Goal: Task Accomplishment & Management: Use online tool/utility

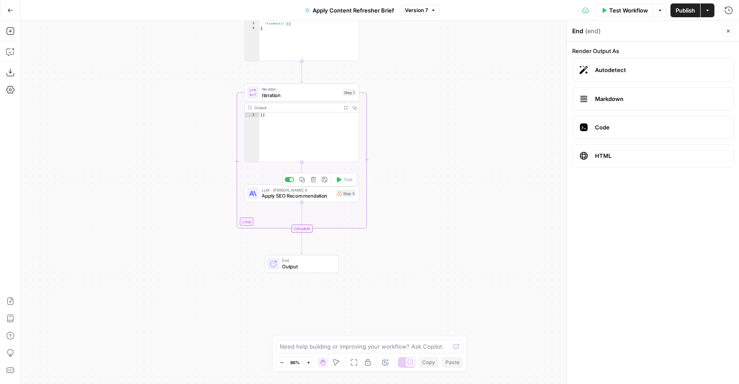
click at [296, 195] on span "Apply SEO Recommendation" at bounding box center [297, 195] width 71 height 7
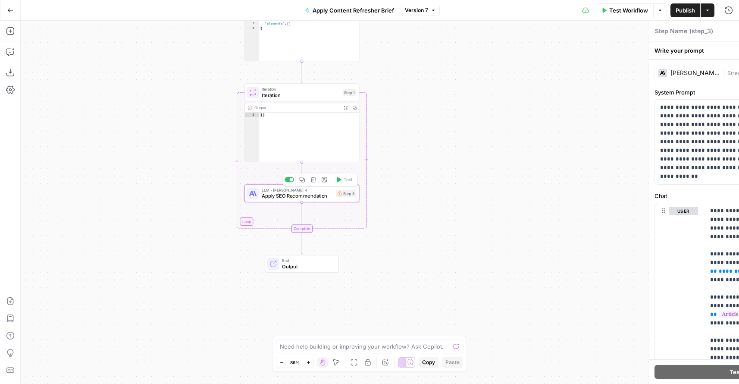
type textarea "Apply SEO Recommendation"
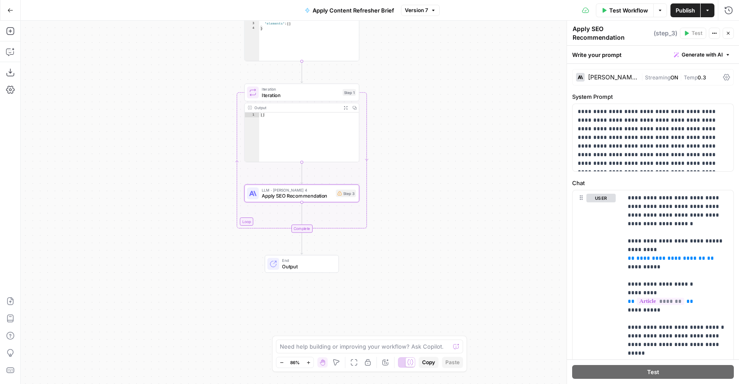
click at [301, 263] on span "Output" at bounding box center [307, 266] width 50 height 7
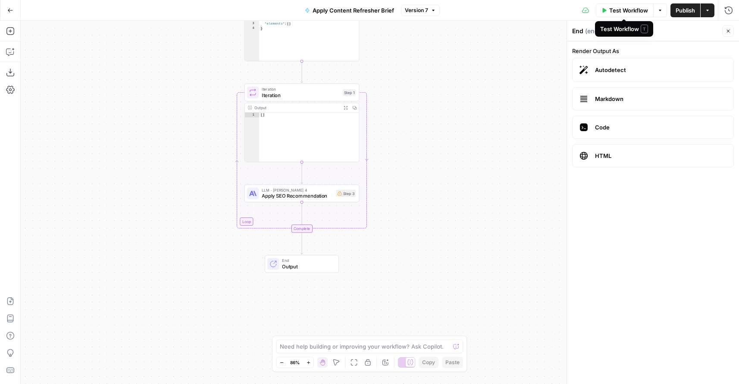
click at [624, 9] on span "Test Workflow" at bounding box center [629, 10] width 39 height 9
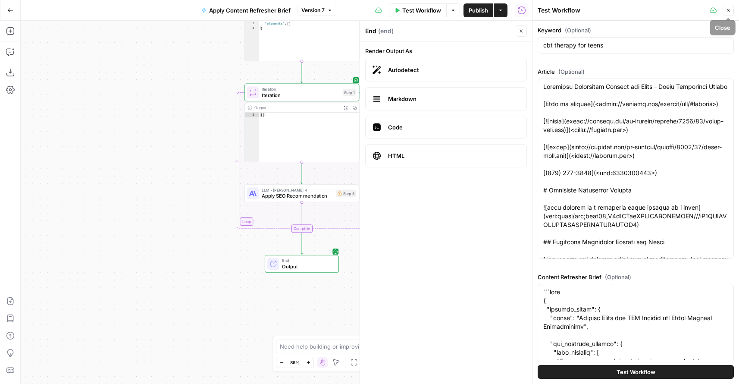
drag, startPoint x: 729, startPoint y: 10, endPoint x: 565, endPoint y: 47, distance: 168.5
click at [729, 10] on icon "button" at bounding box center [728, 10] width 5 height 5
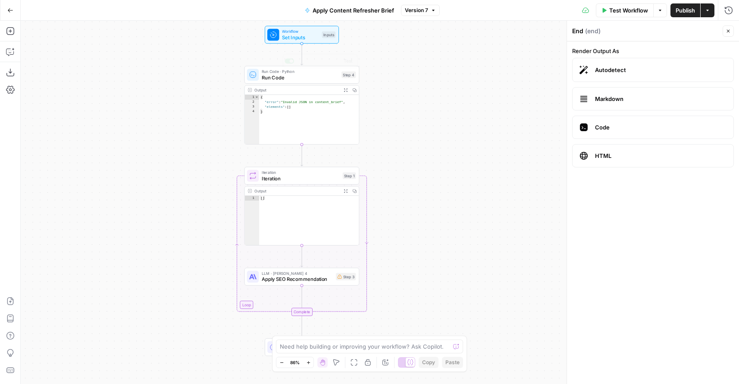
click at [305, 32] on span "Workflow" at bounding box center [300, 31] width 37 height 6
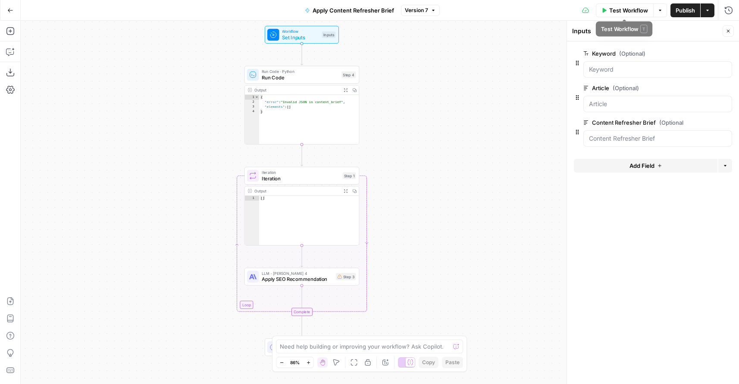
click at [623, 12] on span "Test Workflow" at bounding box center [629, 10] width 39 height 9
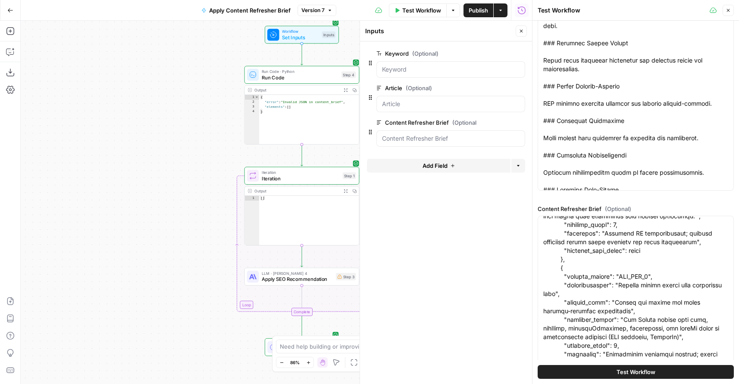
scroll to position [113, 0]
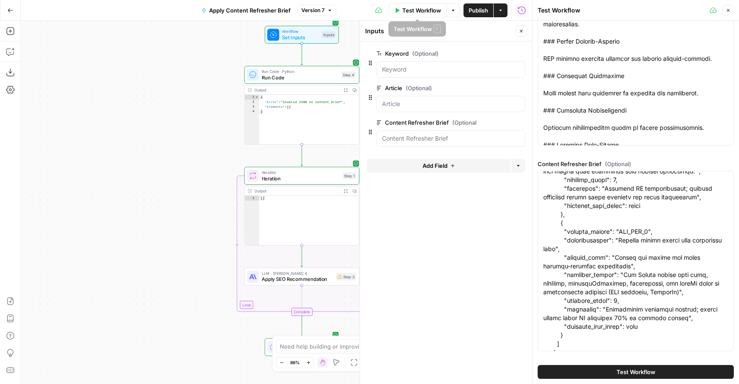
click at [421, 11] on span "Test Workflow" at bounding box center [421, 10] width 39 height 9
click at [728, 10] on icon "button" at bounding box center [728, 10] width 3 height 3
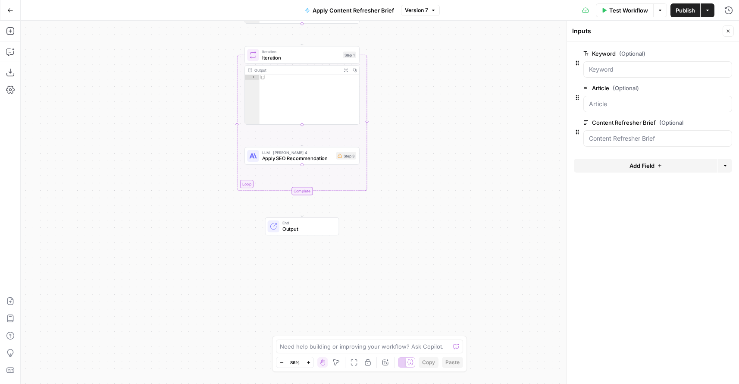
click at [299, 227] on span "Output" at bounding box center [308, 228] width 50 height 7
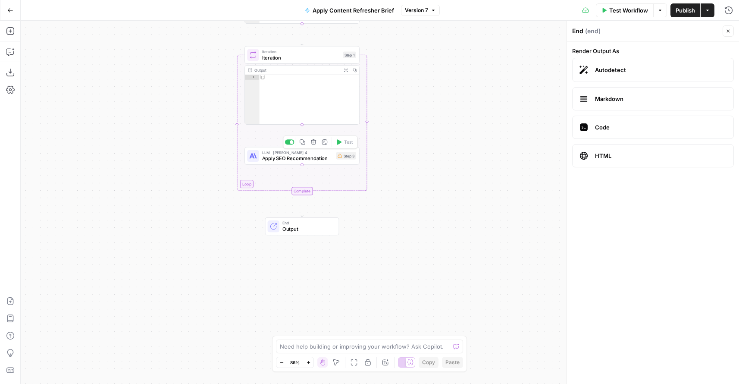
click at [324, 155] on span "Apply SEO Recommendation" at bounding box center [297, 158] width 71 height 7
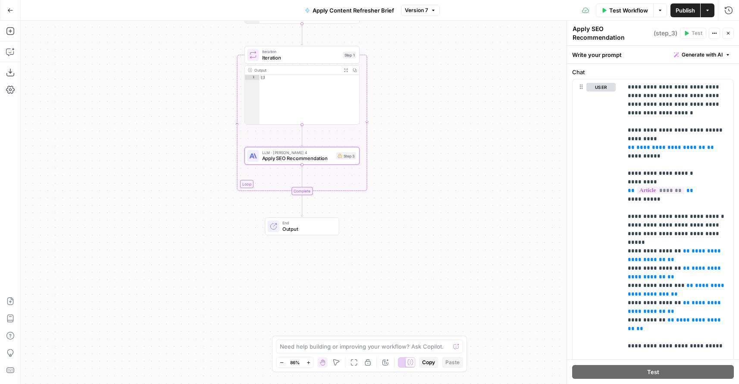
scroll to position [228, 0]
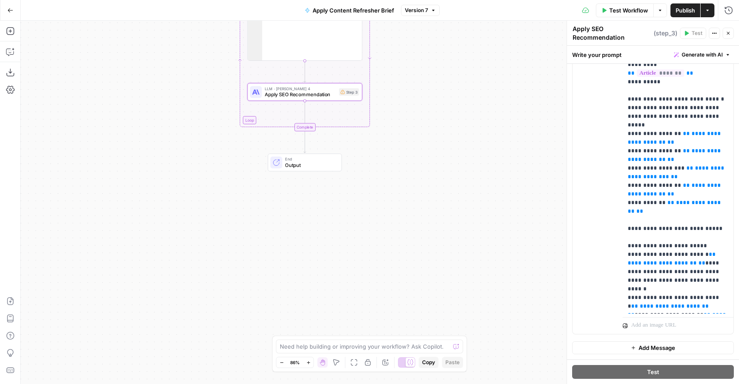
click at [305, 96] on span "Apply SEO Recommendation" at bounding box center [300, 94] width 71 height 7
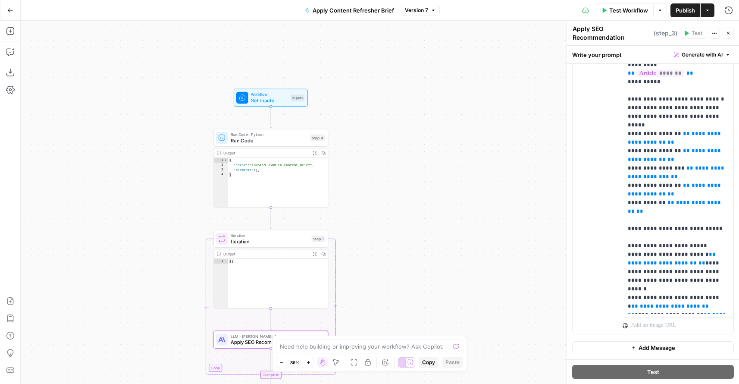
drag, startPoint x: 441, startPoint y: 93, endPoint x: 431, endPoint y: 285, distance: 192.2
click at [409, 338] on body "TDI Content Team New Home Browse Insights Opportunities Your Data Recent Grids …" at bounding box center [369, 192] width 739 height 384
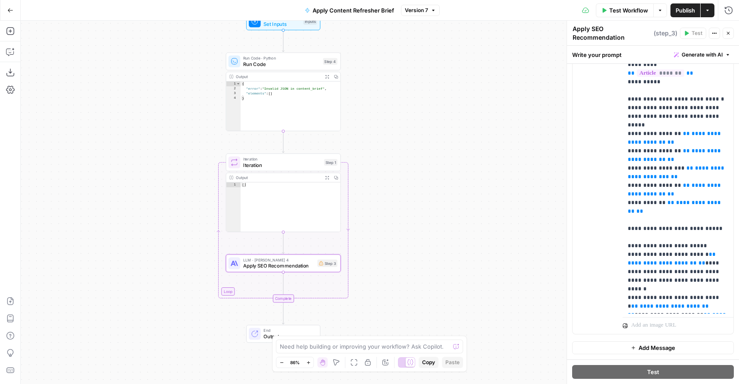
drag, startPoint x: 433, startPoint y: 197, endPoint x: 444, endPoint y: 123, distance: 74.6
click at [444, 123] on div "Workflow Set Inputs Inputs Run Code · Python Run Code Step 4 Output Expand Outp…" at bounding box center [380, 202] width 719 height 363
click at [287, 163] on span "Iteration" at bounding box center [283, 165] width 78 height 7
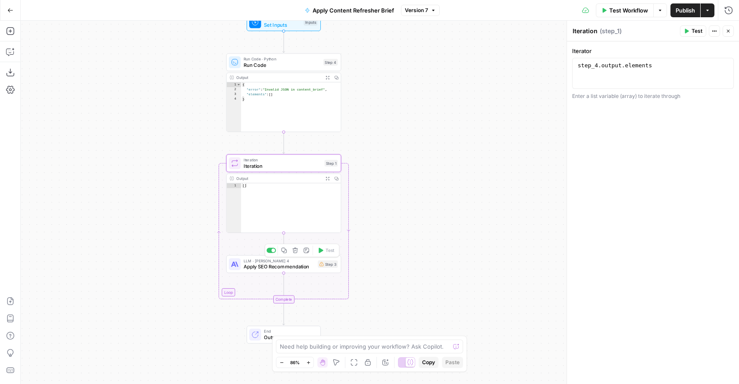
click at [280, 263] on span "Apply SEO Recommendation" at bounding box center [279, 266] width 71 height 7
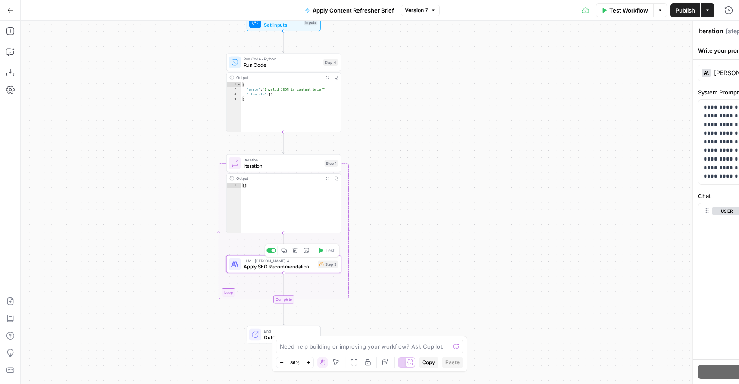
type textarea "Apply SEO Recommendation"
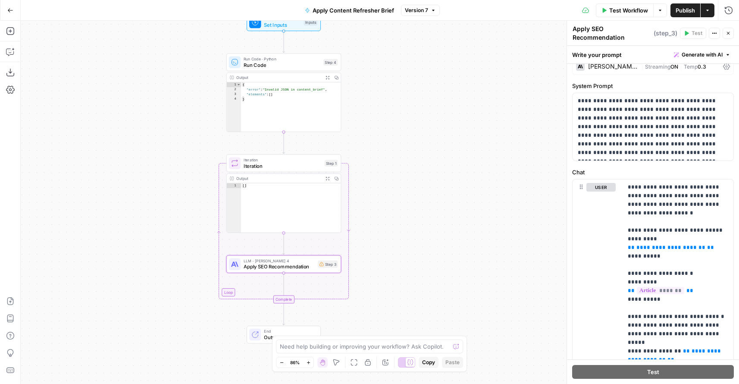
scroll to position [0, 0]
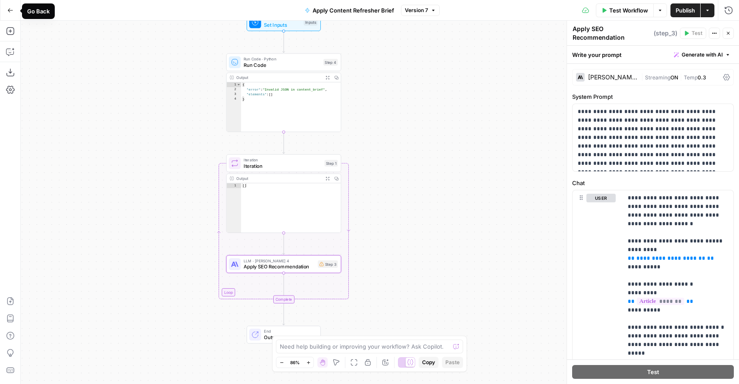
click at [12, 10] on icon "button" at bounding box center [10, 10] width 5 height 4
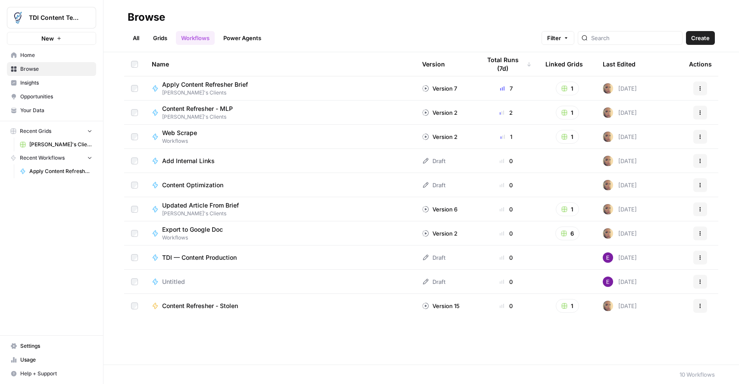
click at [702, 38] on span "Create" at bounding box center [701, 38] width 19 height 9
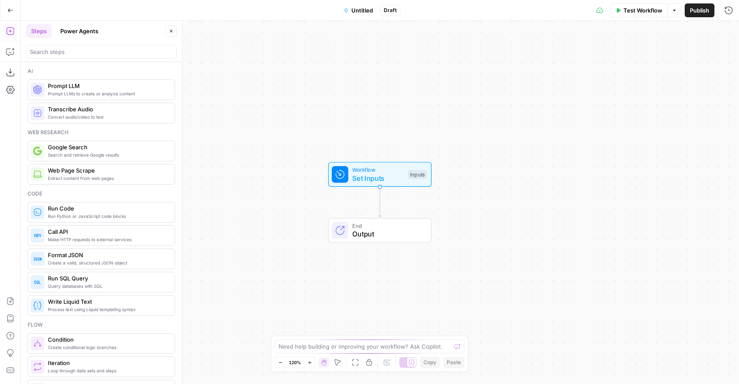
click at [362, 8] on span "Untitled" at bounding box center [363, 10] width 22 height 9
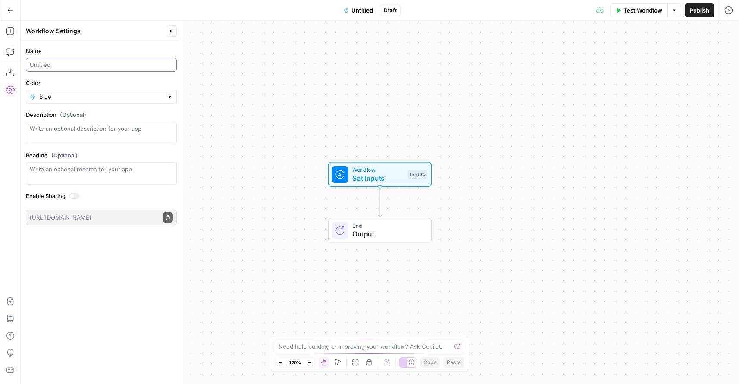
click at [56, 61] on input "Name" at bounding box center [101, 64] width 143 height 9
type input "C"
type input "Content Refresher - ChatGPT Updates"
click at [11, 300] on icon "button" at bounding box center [10, 301] width 9 height 9
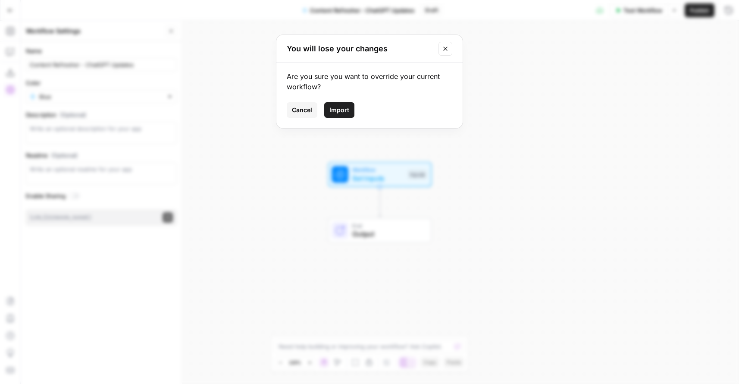
click at [341, 108] on span "Import" at bounding box center [340, 110] width 20 height 9
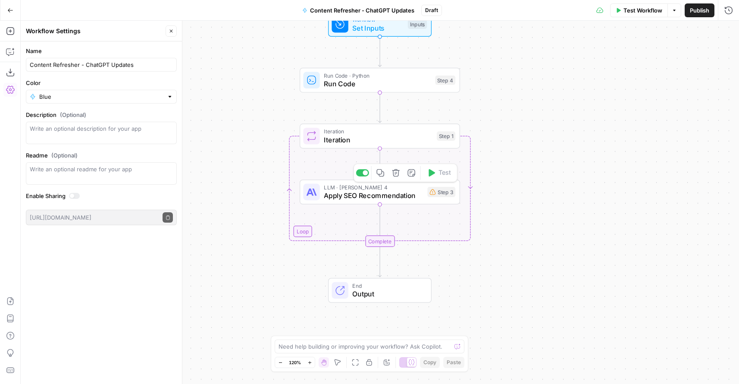
click at [368, 198] on span "Apply SEO Recommendation" at bounding box center [373, 195] width 99 height 10
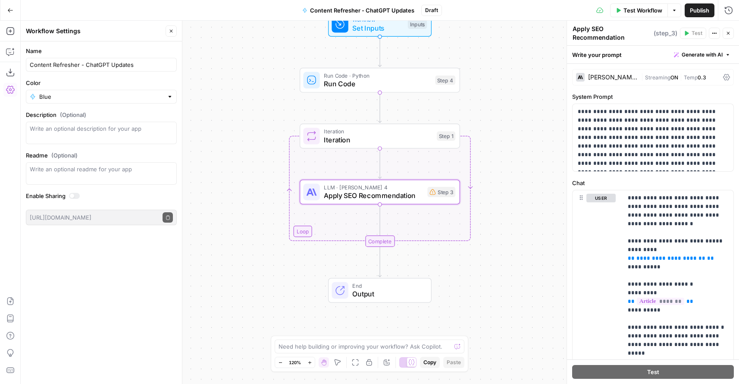
click at [11, 11] on icon "button" at bounding box center [10, 10] width 6 height 6
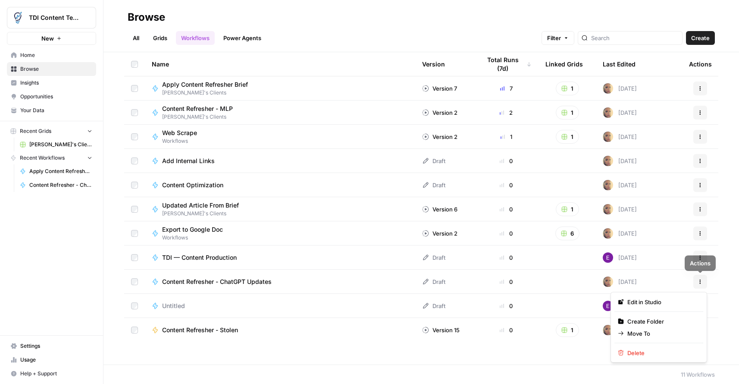
click at [702, 280] on icon "button" at bounding box center [700, 281] width 5 height 5
click at [644, 355] on span "Delete" at bounding box center [662, 353] width 69 height 9
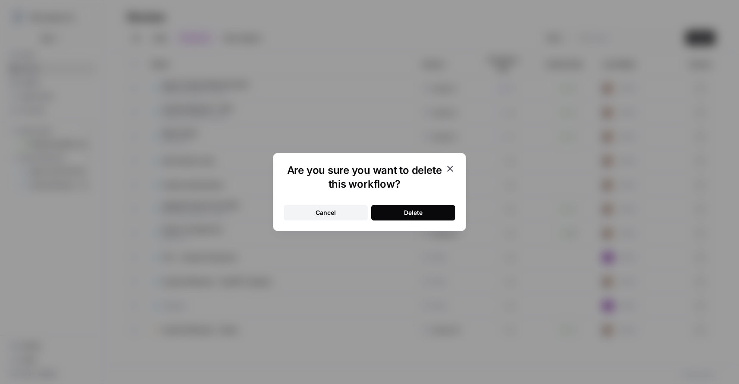
click at [401, 218] on button "Delete" at bounding box center [413, 213] width 84 height 16
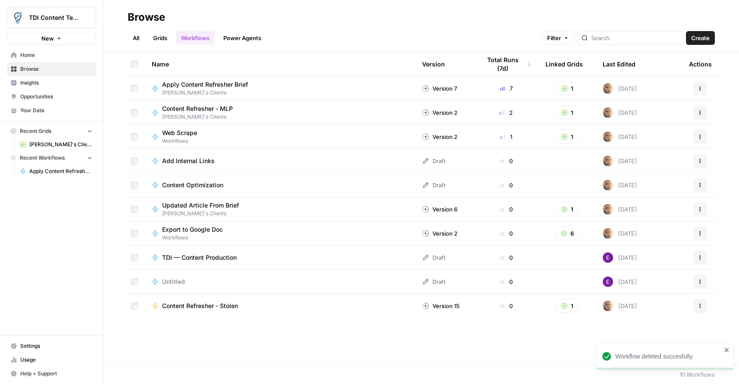
click at [726, 348] on icon "close" at bounding box center [727, 349] width 6 height 7
click at [695, 36] on span "Create" at bounding box center [701, 38] width 19 height 9
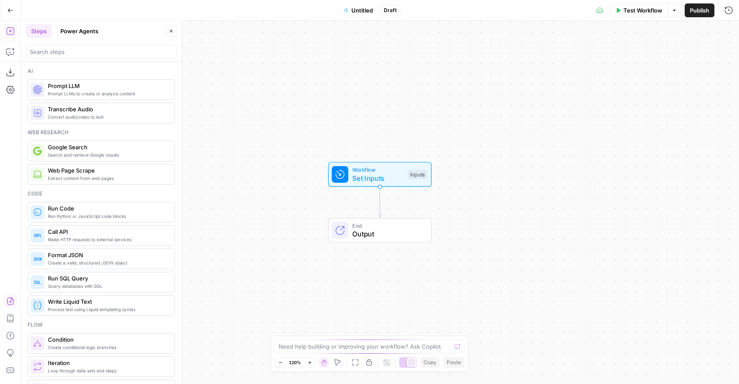
drag, startPoint x: 13, startPoint y: 305, endPoint x: 12, endPoint y: 301, distance: 4.4
click at [12, 301] on icon "button" at bounding box center [10, 301] width 9 height 9
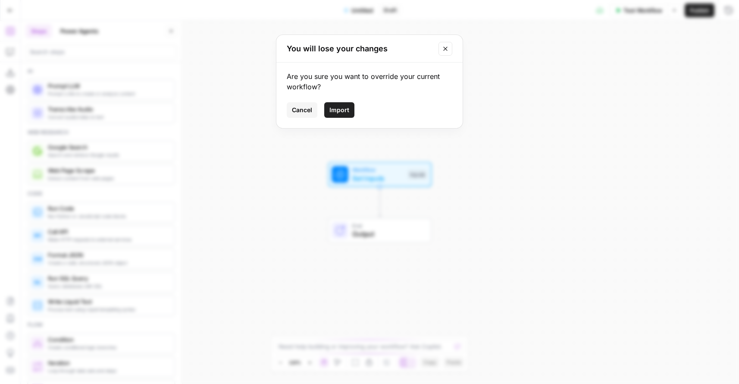
click at [338, 110] on span "Import" at bounding box center [340, 110] width 20 height 9
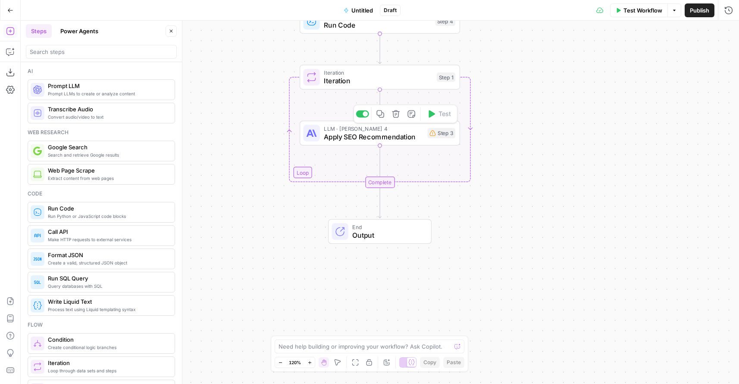
click at [355, 138] on span "Apply SEO Recommendation" at bounding box center [373, 137] width 99 height 10
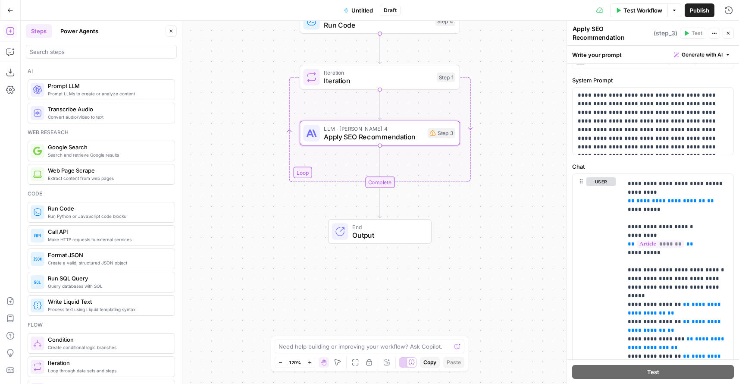
scroll to position [44, 0]
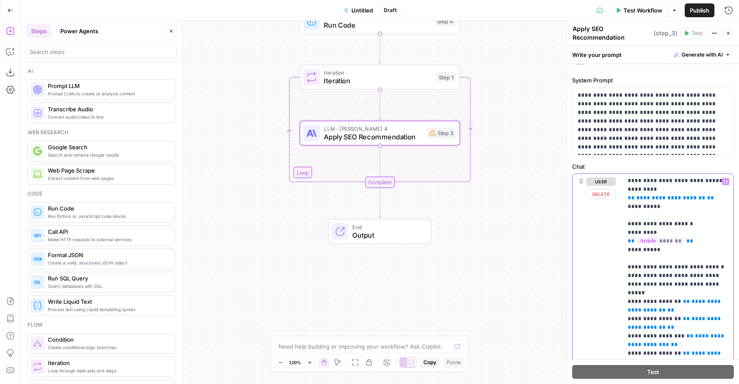
drag, startPoint x: 655, startPoint y: 201, endPoint x: 704, endPoint y: 219, distance: 52.8
click at [655, 201] on span "**********" at bounding box center [671, 198] width 69 height 6
click at [649, 303] on span "**********" at bounding box center [675, 306] width 95 height 14
click at [649, 320] on span "**********" at bounding box center [675, 323] width 95 height 14
drag, startPoint x: 650, startPoint y: 337, endPoint x: 674, endPoint y: 348, distance: 26.9
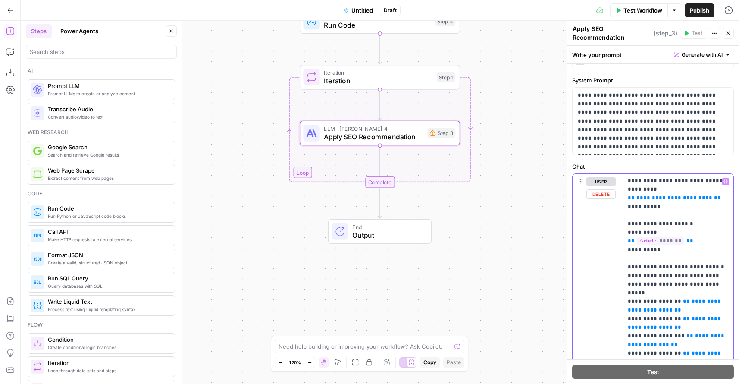
click at [650, 337] on span "**********" at bounding box center [677, 340] width 98 height 14
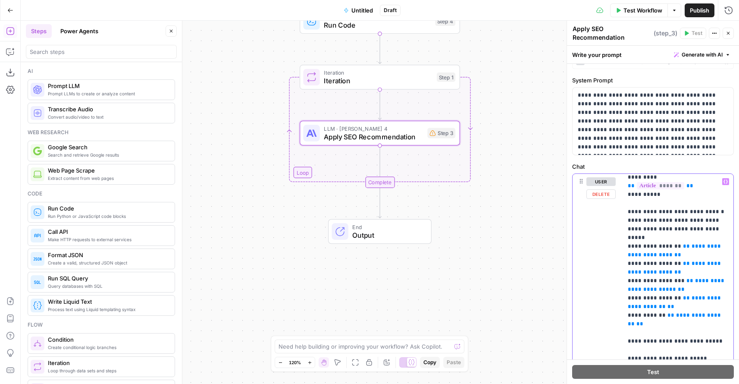
scroll to position [101, 0]
click at [649, 299] on span "**********" at bounding box center [675, 301] width 95 height 14
click at [691, 311] on span "**********" at bounding box center [675, 318] width 95 height 14
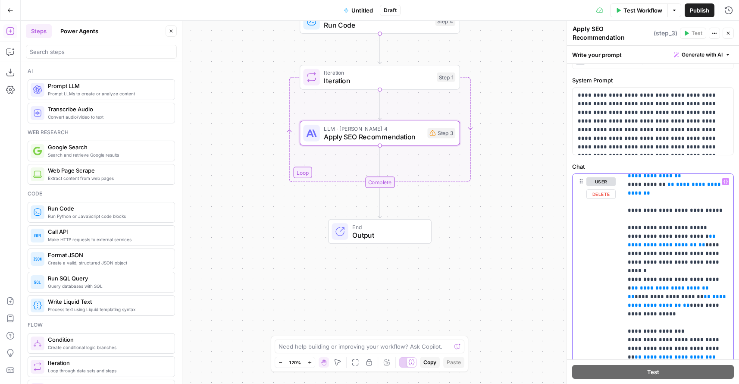
scroll to position [234, 0]
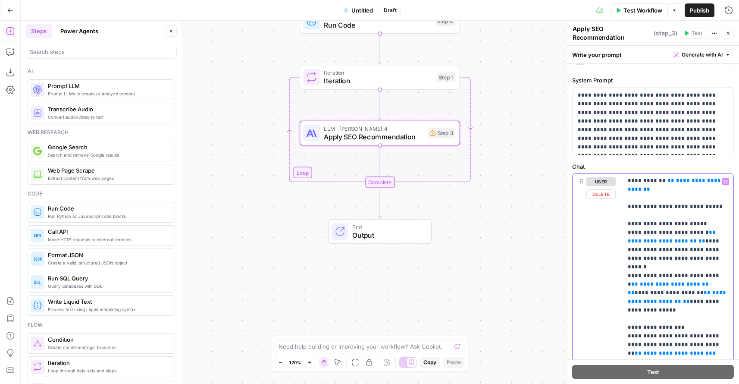
drag, startPoint x: 650, startPoint y: 225, endPoint x: 658, endPoint y: 230, distance: 10.1
click at [650, 238] on span "**********" at bounding box center [662, 241] width 69 height 6
drag, startPoint x: 650, startPoint y: 259, endPoint x: 659, endPoint y: 264, distance: 10.1
click at [650, 281] on span "**********" at bounding box center [674, 284] width 69 height 6
drag, startPoint x: 649, startPoint y: 277, endPoint x: 729, endPoint y: 300, distance: 83.4
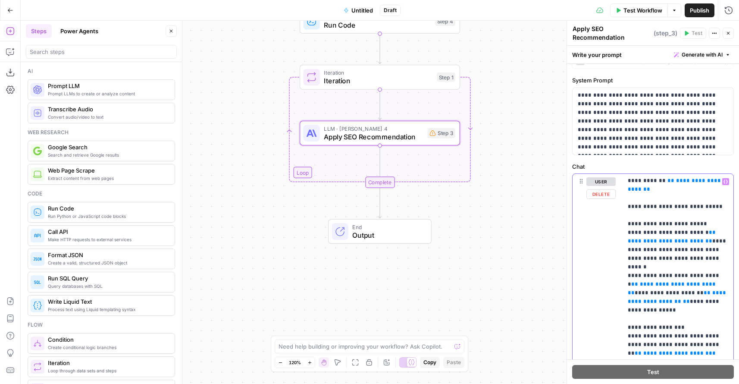
click at [649, 290] on span "**********" at bounding box center [678, 297] width 100 height 14
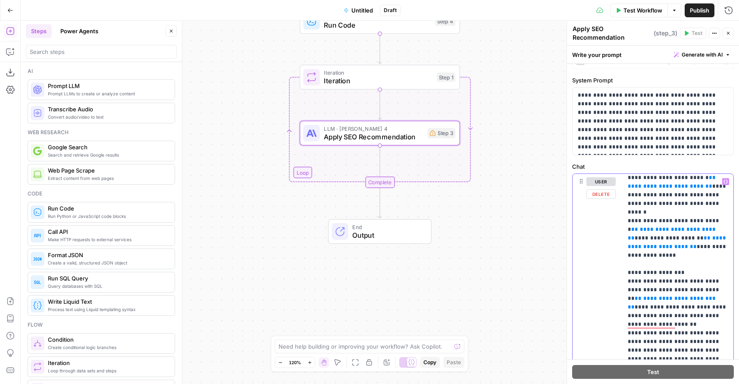
scroll to position [289, 0]
drag, startPoint x: 649, startPoint y: 271, endPoint x: 659, endPoint y: 278, distance: 12.4
click at [649, 296] on span "**********" at bounding box center [680, 299] width 72 height 6
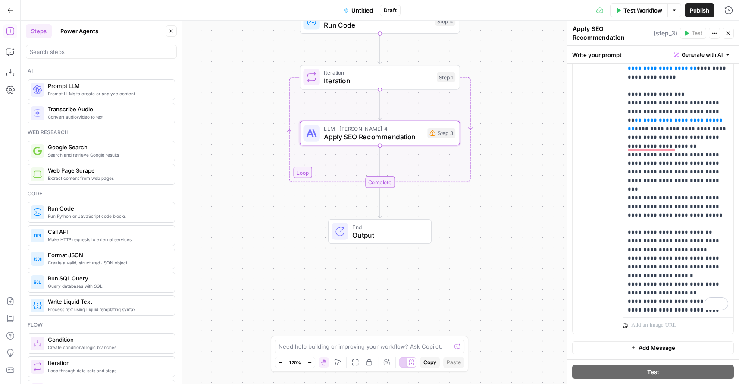
scroll to position [0, 0]
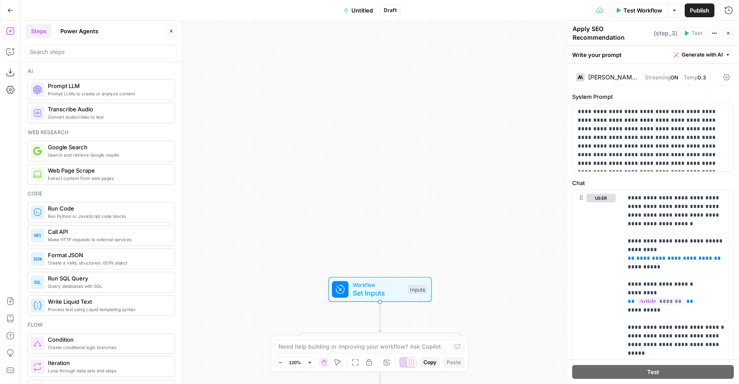
click at [386, 285] on span "Workflow" at bounding box center [378, 284] width 51 height 8
click at [397, 270] on span "Test Step" at bounding box center [409, 270] width 28 height 9
click at [729, 32] on icon "button" at bounding box center [728, 33] width 5 height 5
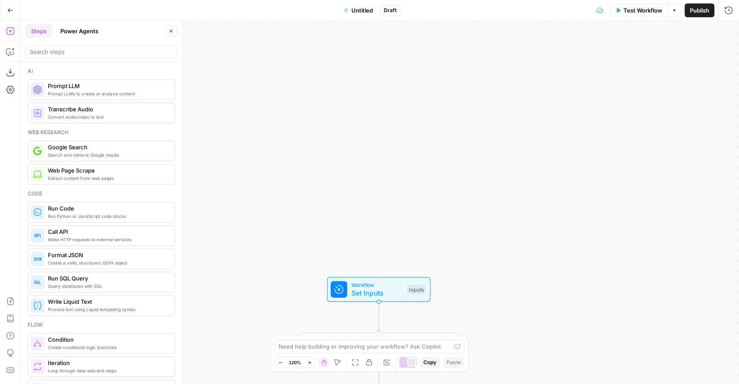
click at [366, 299] on div "Workflow Set Inputs Inputs Test Step" at bounding box center [379, 289] width 104 height 25
click at [632, 137] on Brief "Content Refresher Brief (Optional)" at bounding box center [658, 138] width 138 height 9
click at [632, 140] on Brief "Content Refresher Brief (Optional)" at bounding box center [658, 138] width 138 height 9
click at [648, 139] on Brief "Content Refresher Brief (Optional)" at bounding box center [658, 138] width 138 height 9
click at [647, 138] on Brief "Content Refresher Brief (Optional)" at bounding box center [658, 138] width 138 height 9
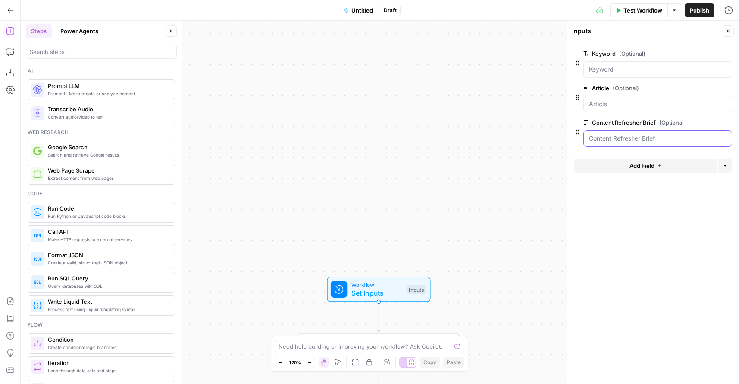
click at [646, 139] on Brief "Content Refresher Brief (Optional)" at bounding box center [658, 138] width 138 height 9
click at [632, 11] on span "Test Workflow" at bounding box center [643, 10] width 39 height 9
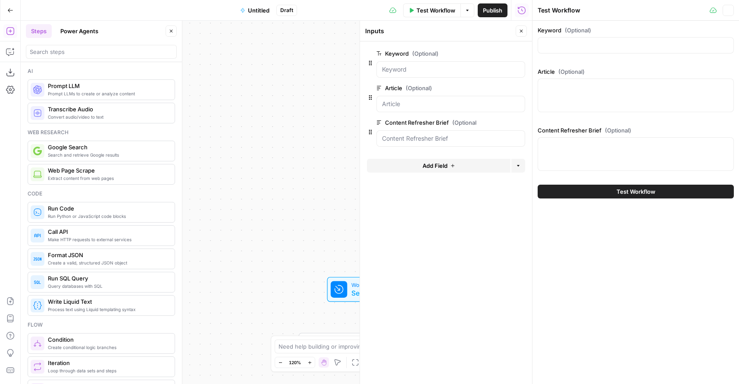
click at [636, 11] on div "Test Workflow" at bounding box center [623, 10] width 170 height 9
click at [581, 146] on textarea "Content Refresher Brief (Optional)" at bounding box center [636, 145] width 185 height 9
paste textarea "{ "content_brief": { "title": "Content Brief for CBT Therapy for Teens Article …"
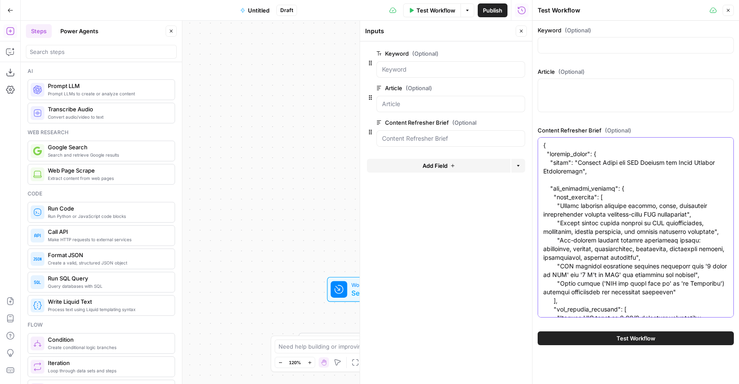
scroll to position [3020, 0]
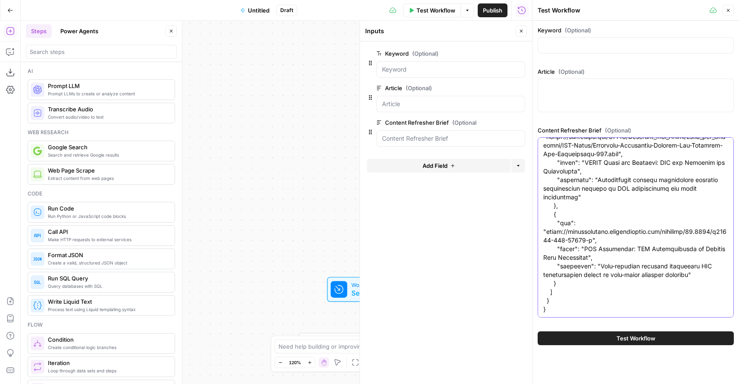
type textarea "{ "content_brief": { "title": "Content Brief for CBT Therapy for Teens Article …"
click at [578, 87] on textarea "Article (Optional)" at bounding box center [636, 86] width 185 height 9
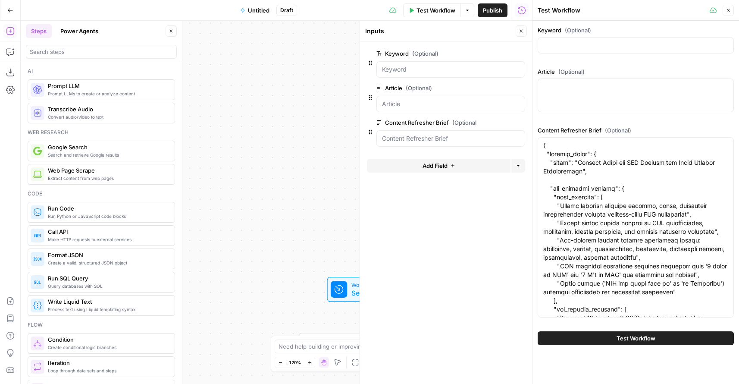
click at [590, 91] on div at bounding box center [636, 96] width 196 height 34
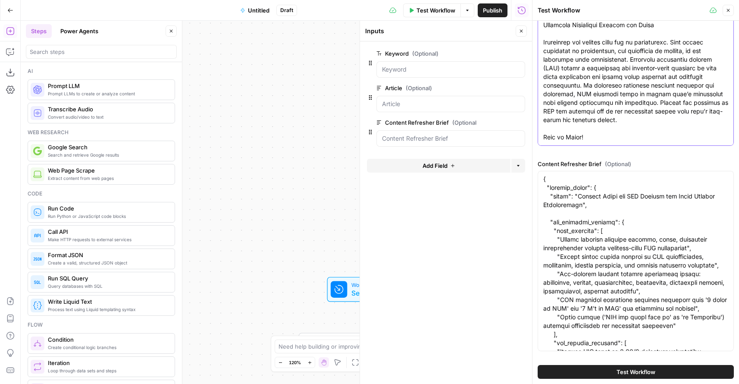
scroll to position [1, 0]
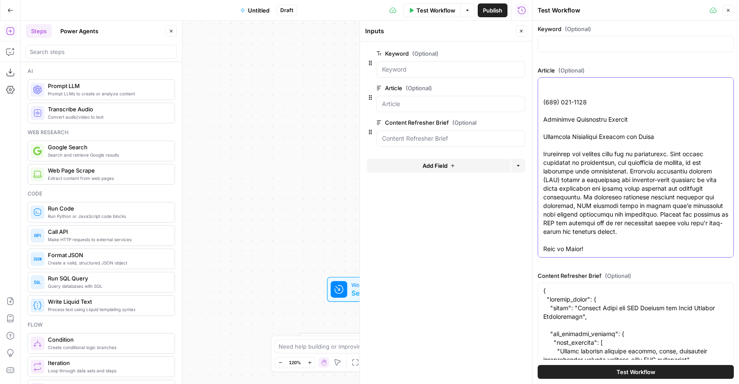
type textarea "Cognitive Behavioral Therapy for Teens - Blume Behavioral Health Skip to conten…"
click at [566, 44] on input "Keyword (Optional)" at bounding box center [636, 44] width 185 height 9
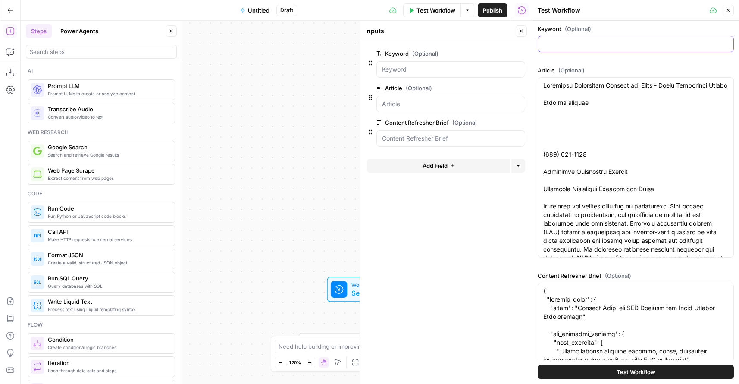
click at [582, 41] on input "Keyword (Optional)" at bounding box center [636, 44] width 185 height 9
click at [582, 42] on input "Keyword (Optional)" at bounding box center [636, 44] width 185 height 9
paste input "cbt therapy for teens"
type input "cbt therapy for teens"
click at [632, 375] on span "Test Workflow" at bounding box center [636, 372] width 39 height 9
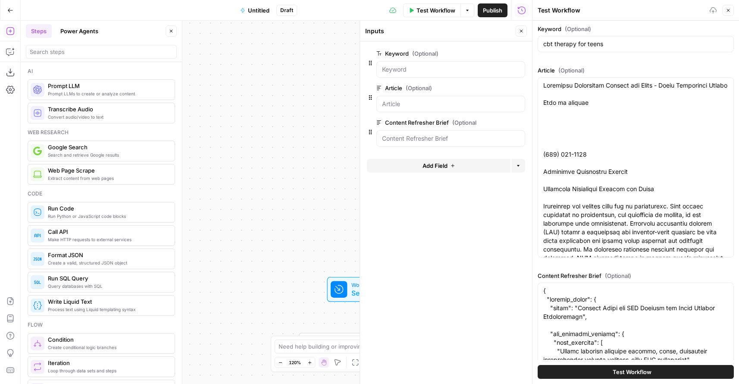
scroll to position [0, 0]
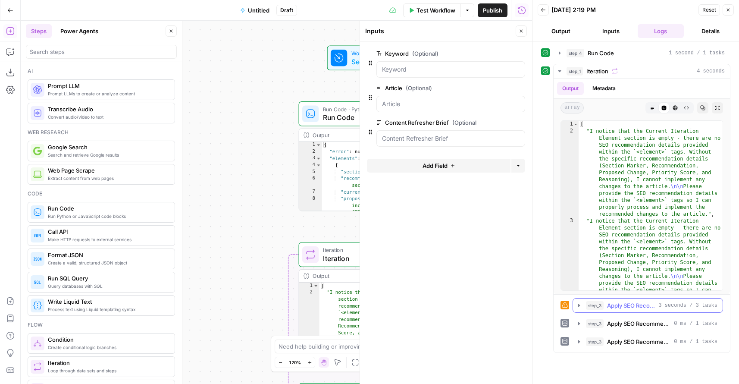
click at [579, 305] on icon "button" at bounding box center [579, 305] width 2 height 3
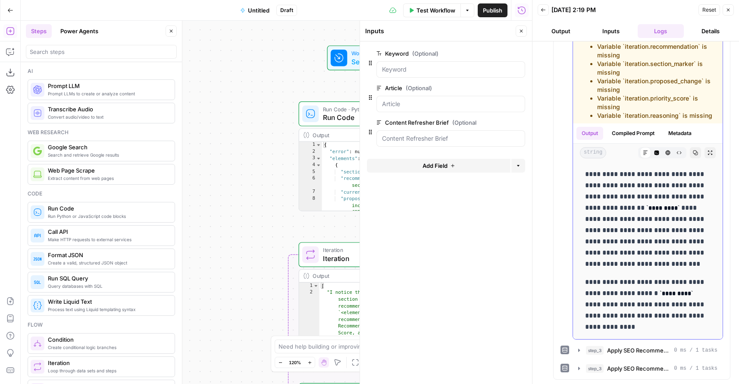
scroll to position [0, 0]
drag, startPoint x: 705, startPoint y: 326, endPoint x: 579, endPoint y: 172, distance: 199.2
click at [579, 172] on div "**********" at bounding box center [648, 250] width 150 height 178
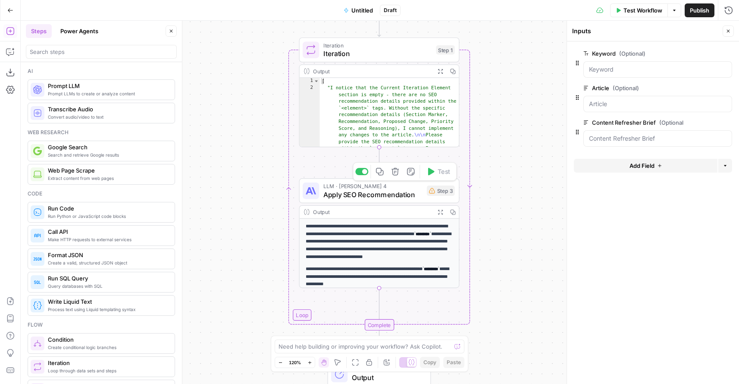
click at [392, 195] on span "Apply SEO Recommendation" at bounding box center [373, 194] width 99 height 10
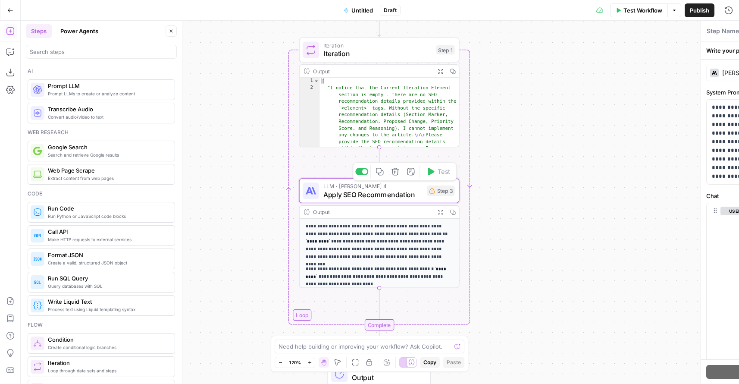
type textarea "Apply SEO Recommendation"
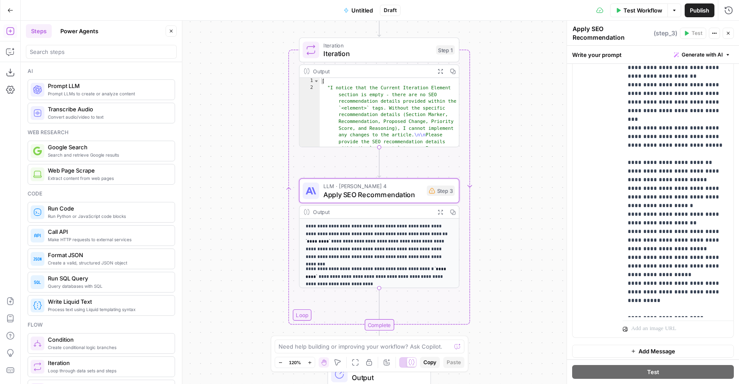
scroll to position [228, 0]
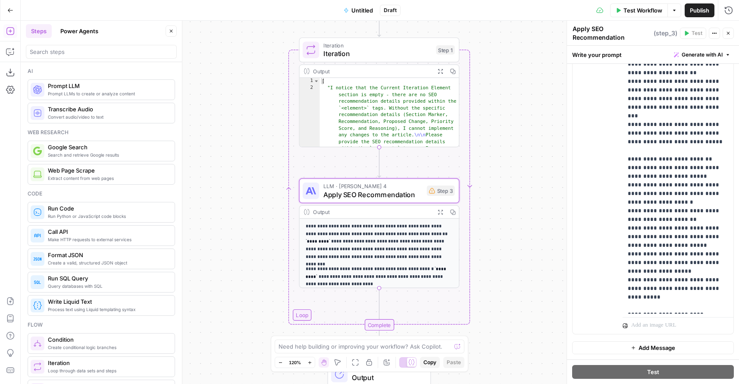
click at [364, 53] on span "Iteration" at bounding box center [378, 53] width 109 height 10
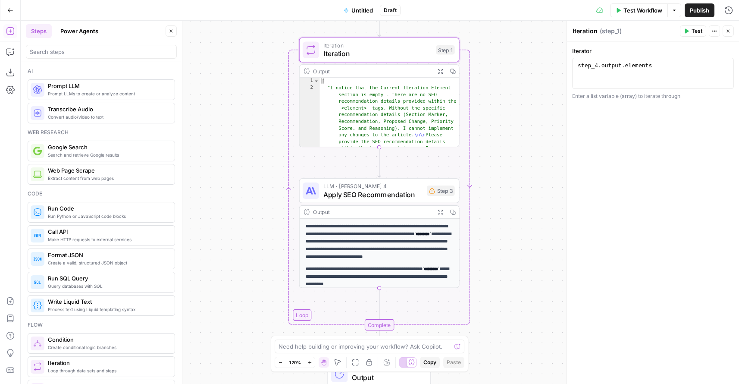
type textarea "**********"
click at [388, 123] on div "[ "I notice that the Current Iteration Element section is empty - there are no …" at bounding box center [390, 156] width 140 height 157
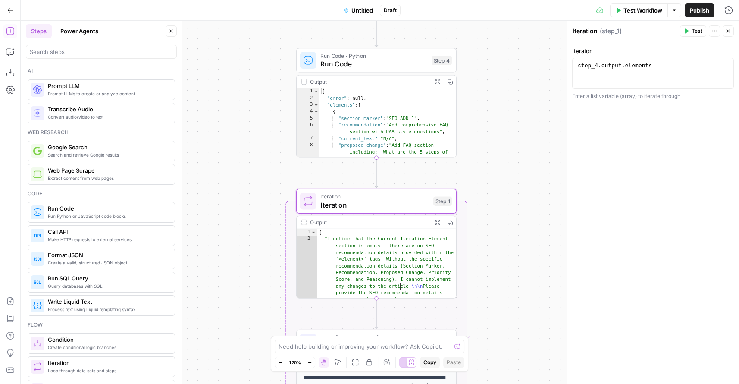
click at [394, 62] on span "Run Code" at bounding box center [374, 64] width 107 height 10
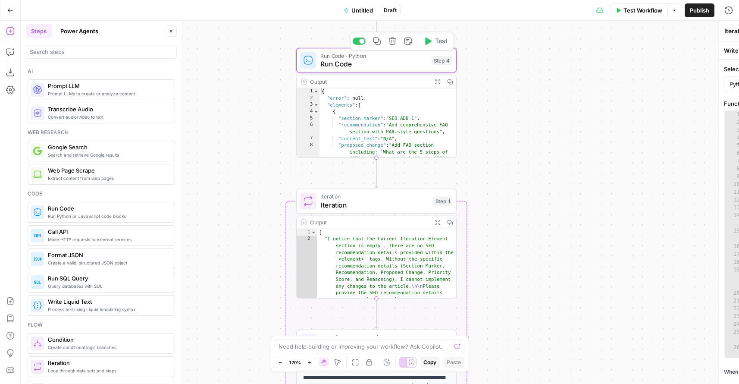
type textarea "Run Code"
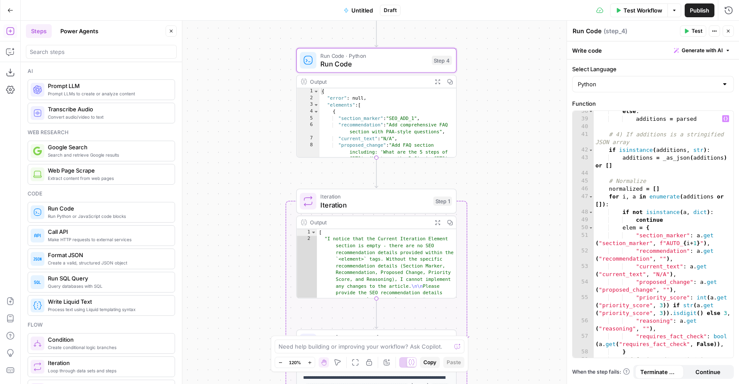
scroll to position [407, 0]
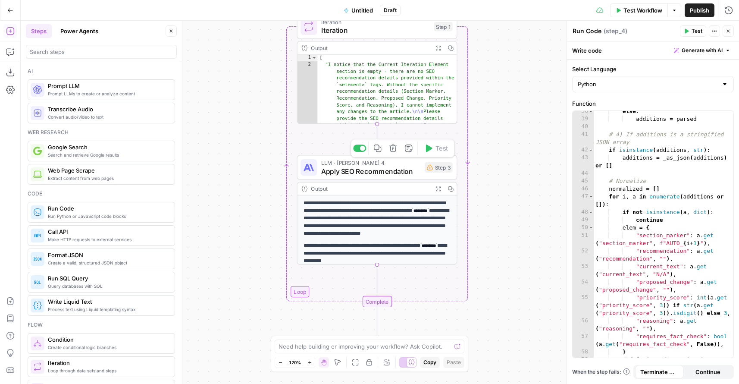
click at [380, 170] on span "Apply SEO Recommendation" at bounding box center [370, 171] width 99 height 10
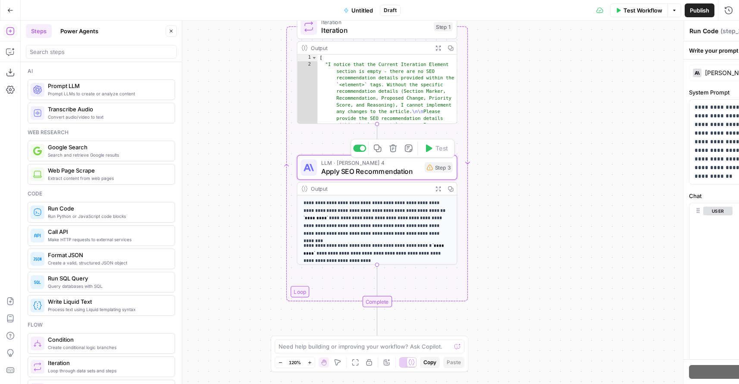
type textarea "Apply SEO Recommendation"
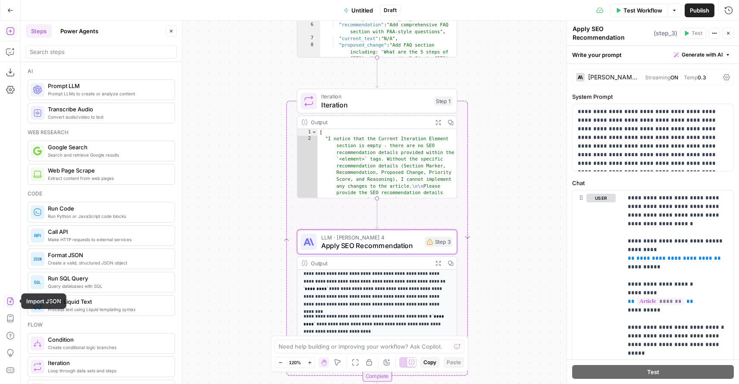
click at [12, 301] on icon "button" at bounding box center [10, 301] width 9 height 9
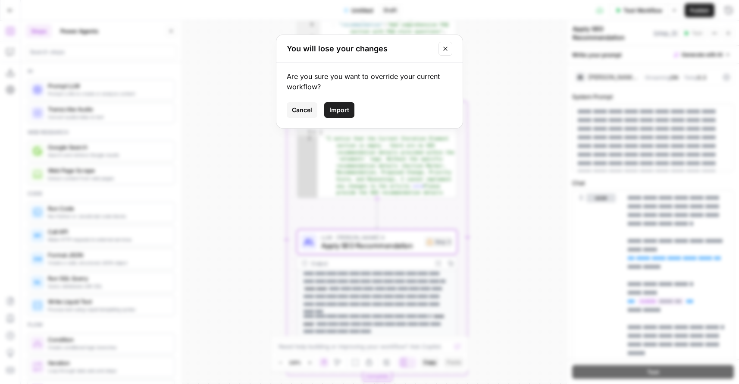
click at [339, 110] on span "Import" at bounding box center [340, 110] width 20 height 9
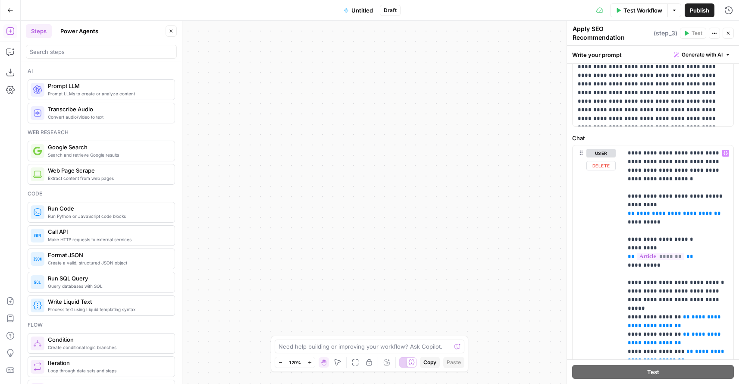
scroll to position [0, 0]
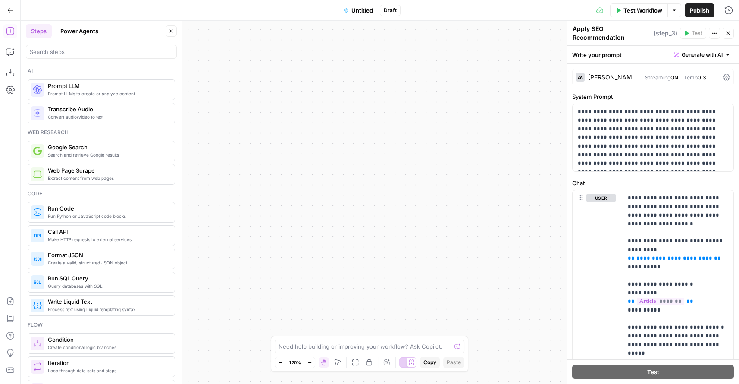
click at [641, 8] on span "Test Workflow" at bounding box center [643, 10] width 39 height 9
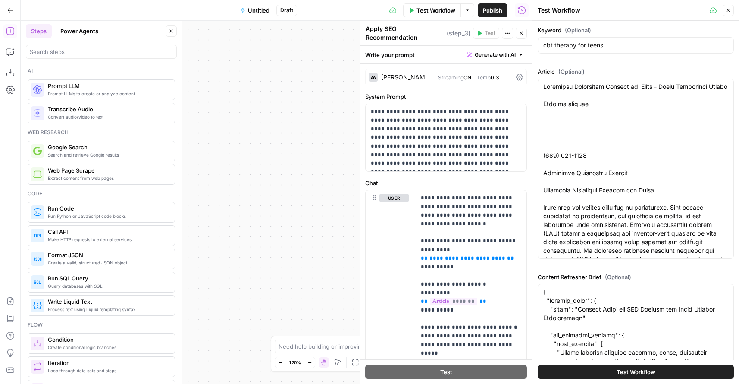
click at [636, 375] on span "Test Workflow" at bounding box center [636, 372] width 39 height 9
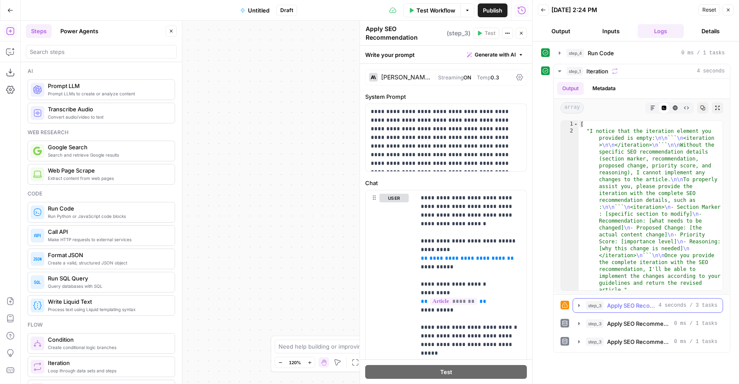
click at [577, 307] on icon "button" at bounding box center [579, 305] width 7 height 7
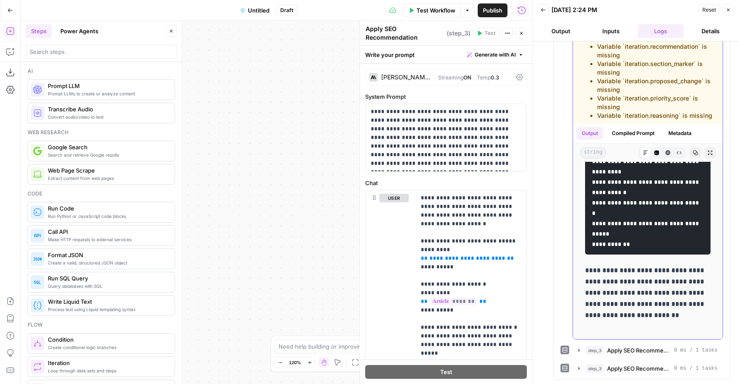
scroll to position [272, 0]
click at [630, 329] on p "**********" at bounding box center [648, 298] width 126 height 67
click at [581, 352] on icon "button" at bounding box center [579, 350] width 7 height 7
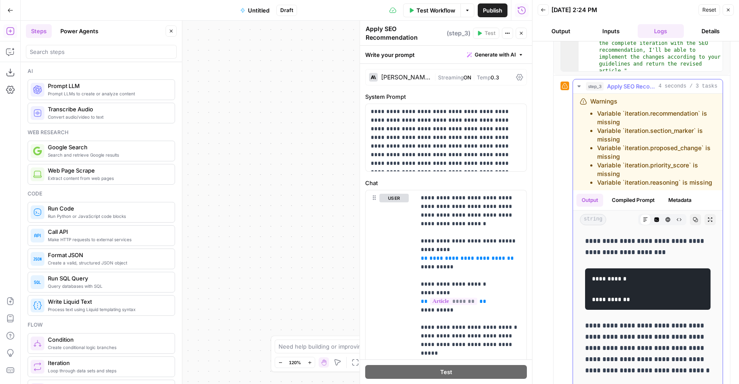
scroll to position [195, 0]
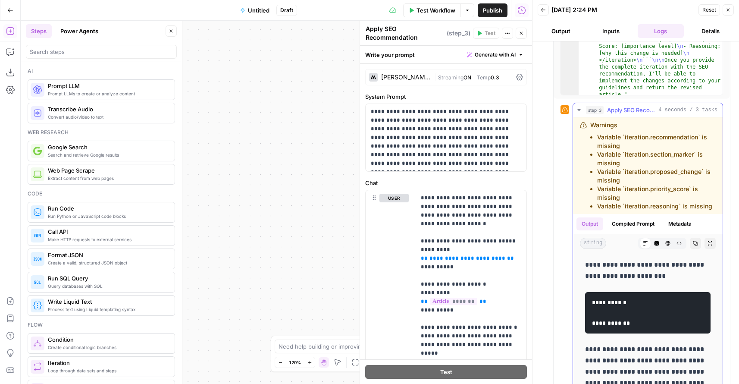
drag, startPoint x: 592, startPoint y: 264, endPoint x: 587, endPoint y: 265, distance: 5.2
click at [592, 264] on p "**********" at bounding box center [648, 270] width 126 height 22
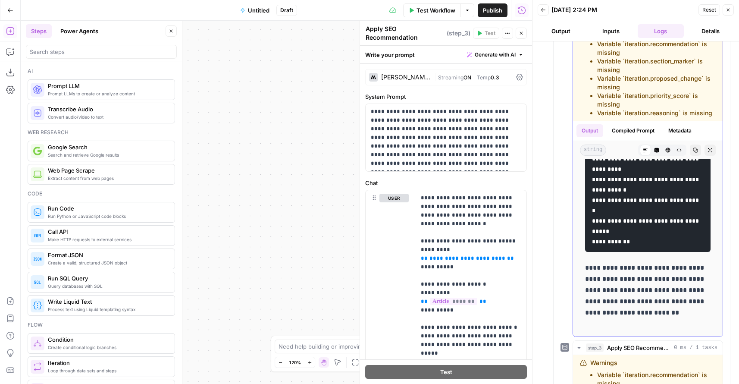
scroll to position [289, 0]
drag, startPoint x: 585, startPoint y: 266, endPoint x: 664, endPoint y: 323, distance: 98.0
click at [664, 322] on div "**********" at bounding box center [648, 122] width 136 height 422
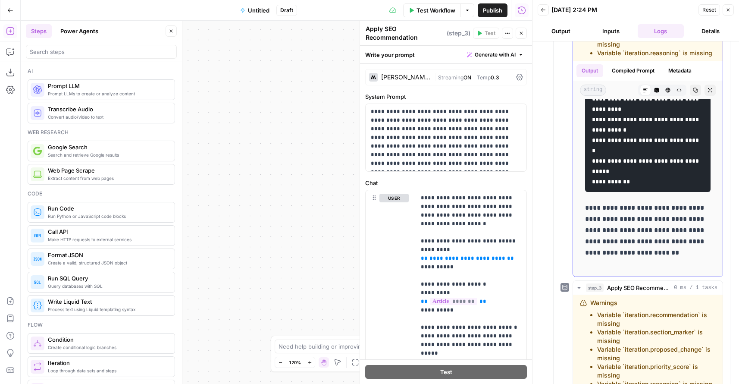
scroll to position [349, 0]
copy div "**********"
click at [451, 145] on p "**********" at bounding box center [446, 137] width 151 height 60
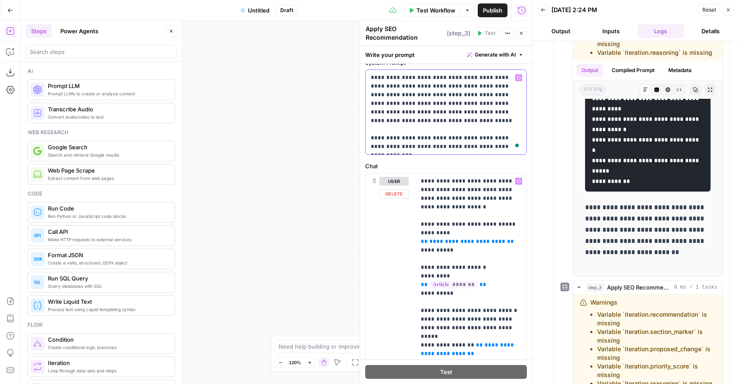
scroll to position [34, 0]
drag, startPoint x: 449, startPoint y: 250, endPoint x: 470, endPoint y: 264, distance: 25.6
click at [429, 9] on span "Test Workflow" at bounding box center [436, 10] width 39 height 9
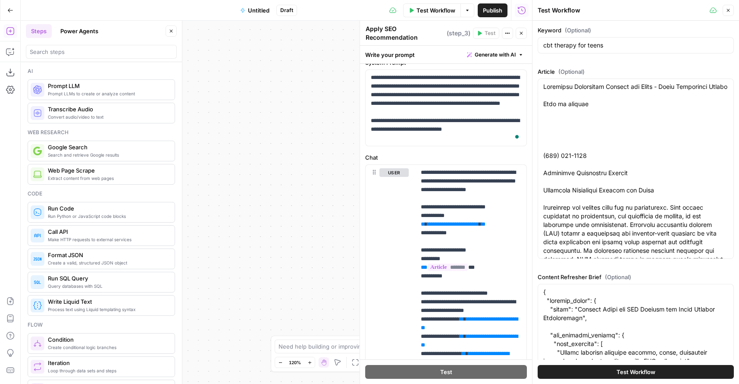
click at [636, 371] on span "Test Workflow" at bounding box center [636, 372] width 39 height 9
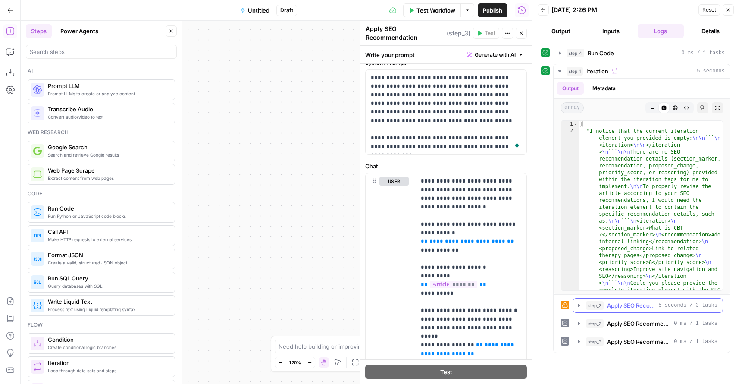
click at [579, 306] on icon "button" at bounding box center [579, 305] width 7 height 7
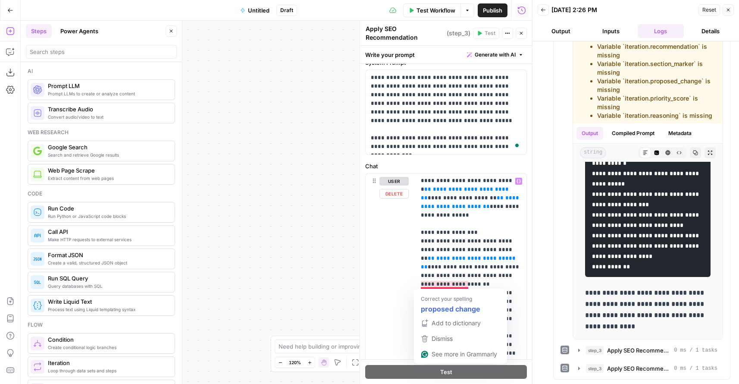
scroll to position [245, 0]
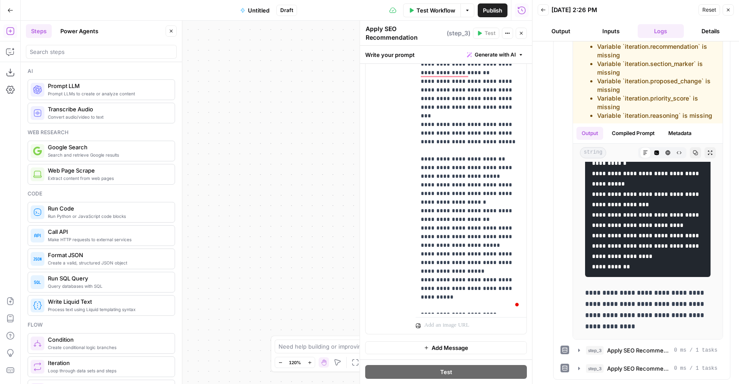
click at [730, 11] on icon "button" at bounding box center [728, 10] width 3 height 3
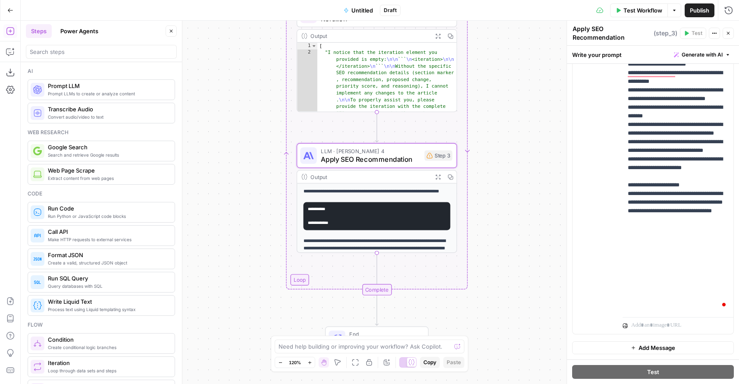
scroll to position [318, 0]
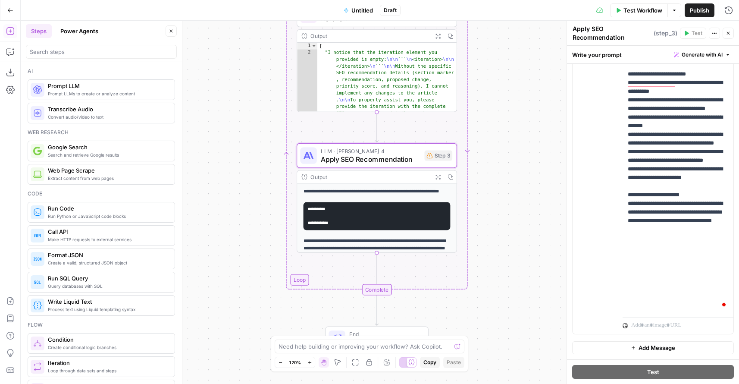
click at [360, 12] on span "Untitled" at bounding box center [363, 10] width 22 height 9
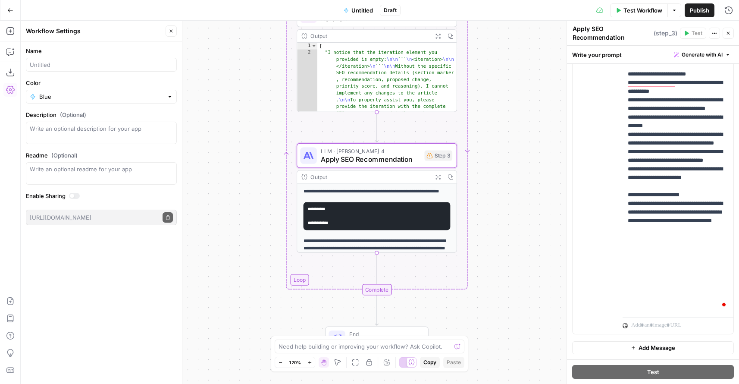
click at [364, 9] on span "Untitled" at bounding box center [363, 10] width 22 height 9
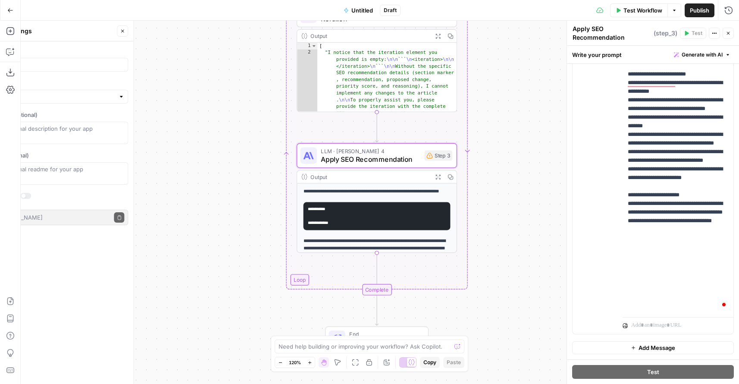
click at [364, 9] on span "Untitled" at bounding box center [363, 10] width 22 height 9
click at [363, 9] on span "Untitled" at bounding box center [363, 10] width 22 height 9
click at [366, 7] on span "Untitled" at bounding box center [363, 10] width 22 height 9
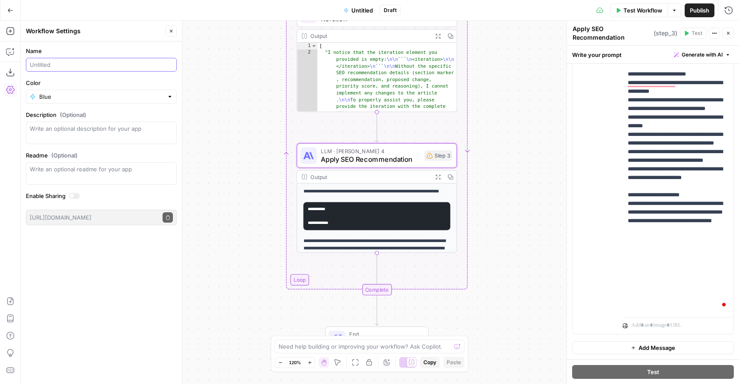
click at [84, 68] on input "Name" at bounding box center [101, 64] width 143 height 9
type input "Refresher - trying with ChatGPT"
click at [208, 106] on div "Workflow Set Inputs Inputs Run Code · Python Run Code Step 4 Output Expand Outp…" at bounding box center [380, 202] width 719 height 363
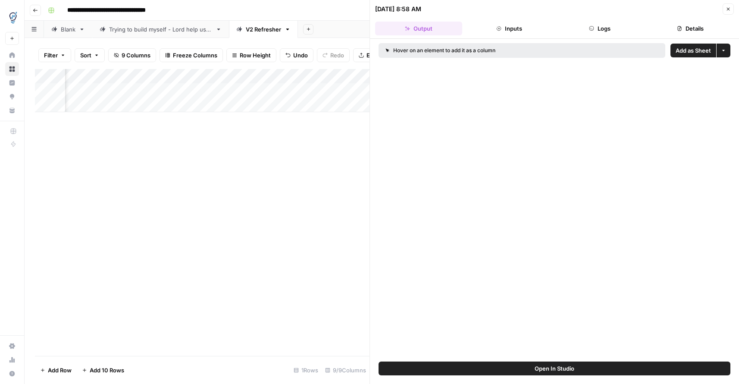
scroll to position [0, 163]
click at [728, 9] on icon "button" at bounding box center [728, 9] width 3 height 3
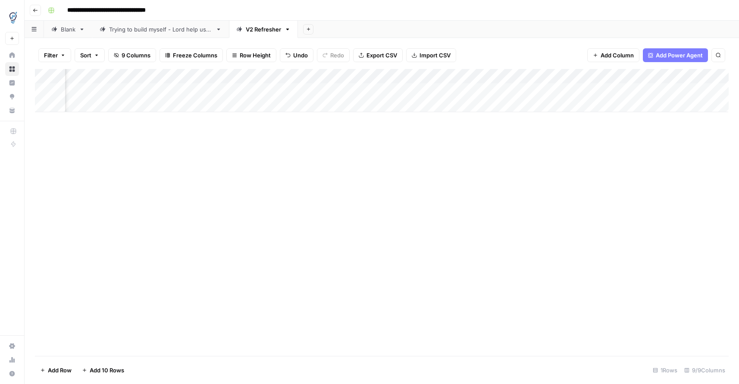
click at [112, 91] on div "Add Column" at bounding box center [382, 90] width 694 height 43
click at [415, 90] on div "Add Column" at bounding box center [382, 90] width 694 height 43
drag, startPoint x: 468, startPoint y: 89, endPoint x: 478, endPoint y: 90, distance: 9.9
click at [468, 89] on div "Add Column" at bounding box center [382, 90] width 694 height 43
click at [523, 89] on div "Add Column" at bounding box center [382, 90] width 694 height 43
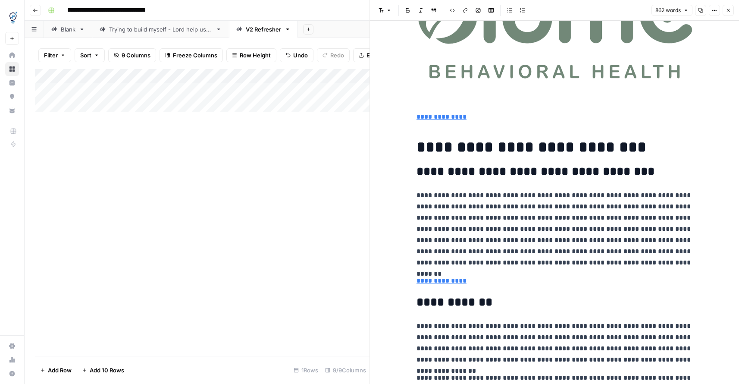
scroll to position [318, 0]
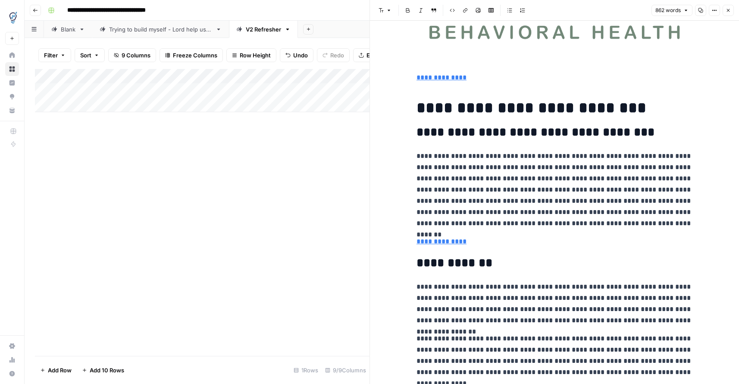
click at [727, 8] on icon "button" at bounding box center [728, 10] width 5 height 5
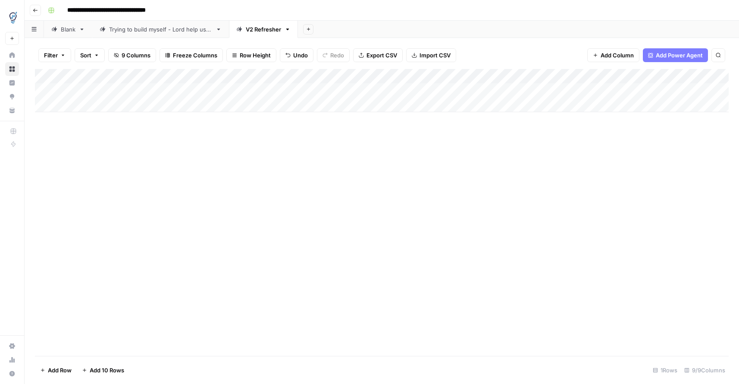
click at [638, 90] on div "Add Column" at bounding box center [382, 90] width 694 height 43
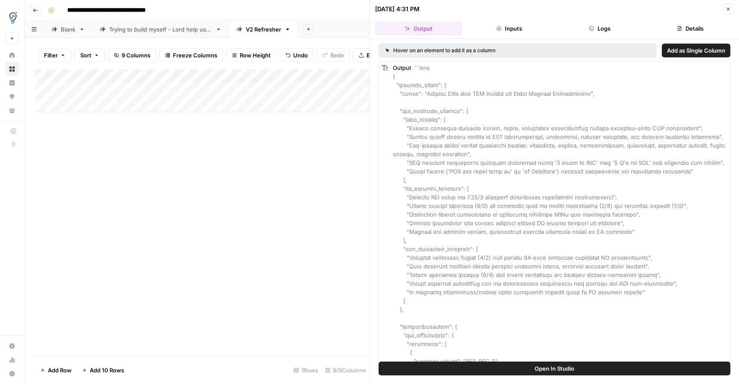
click at [727, 8] on icon "button" at bounding box center [728, 9] width 3 height 3
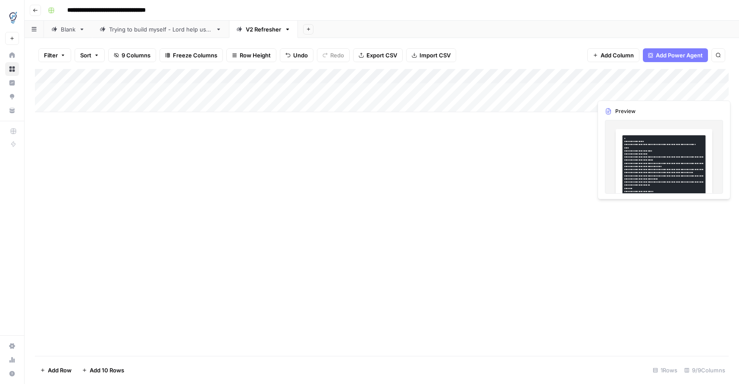
click at [668, 89] on div "Add Column" at bounding box center [382, 90] width 694 height 43
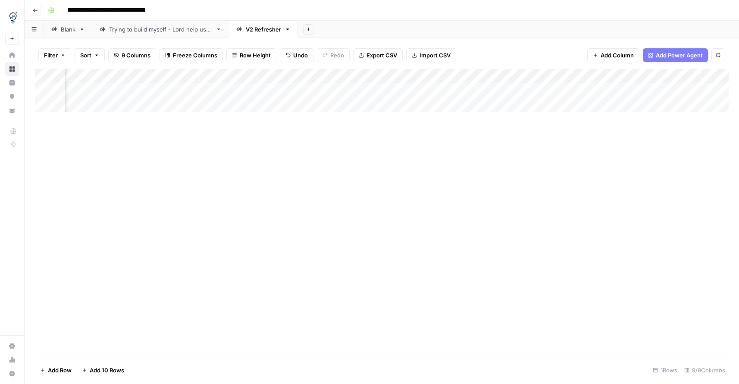
click at [478, 76] on div "Add Column" at bounding box center [382, 90] width 694 height 43
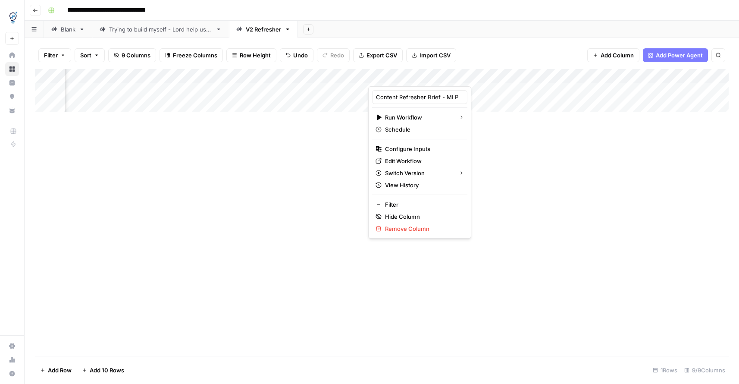
scroll to position [0, 0]
click at [403, 160] on span "Edit Workflow" at bounding box center [422, 161] width 75 height 9
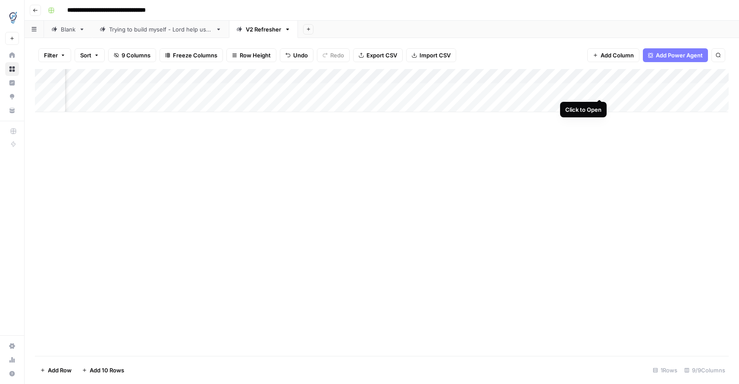
click at [598, 89] on div "Add Column" at bounding box center [382, 90] width 694 height 43
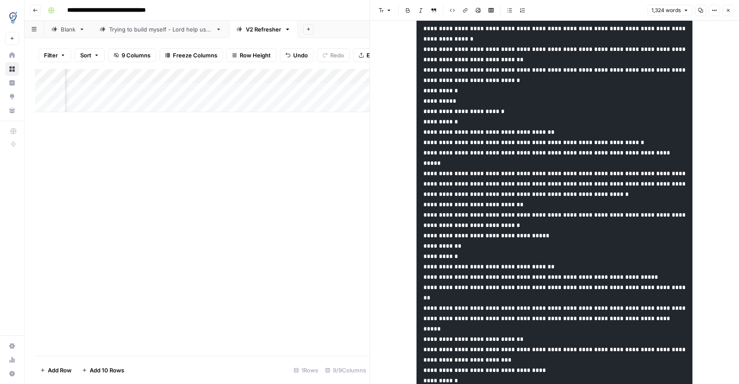
scroll to position [1827, 0]
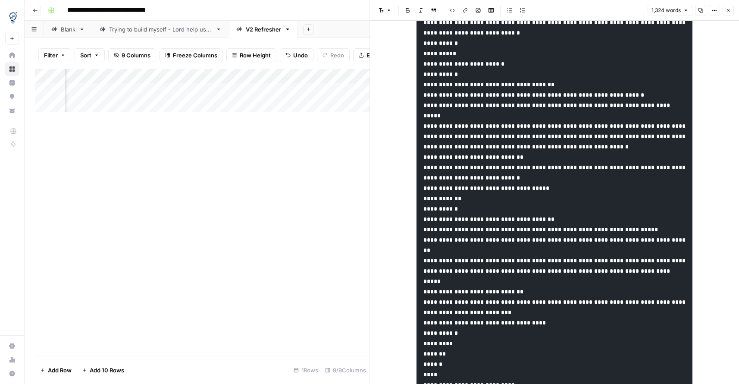
click at [726, 8] on icon "button" at bounding box center [728, 10] width 5 height 5
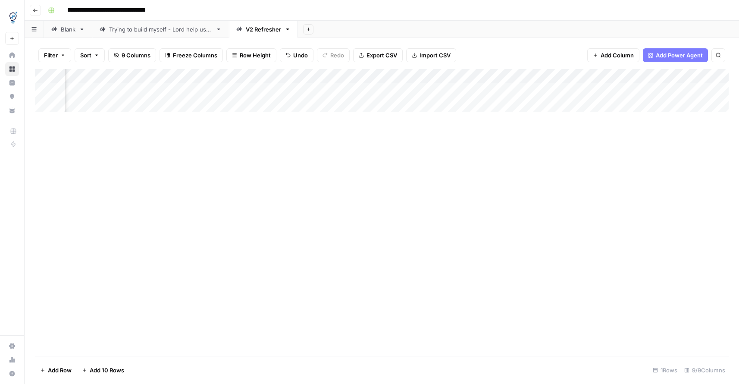
click at [660, 89] on div "Add Column" at bounding box center [382, 90] width 694 height 43
click at [711, 89] on div "Add Column" at bounding box center [382, 90] width 694 height 43
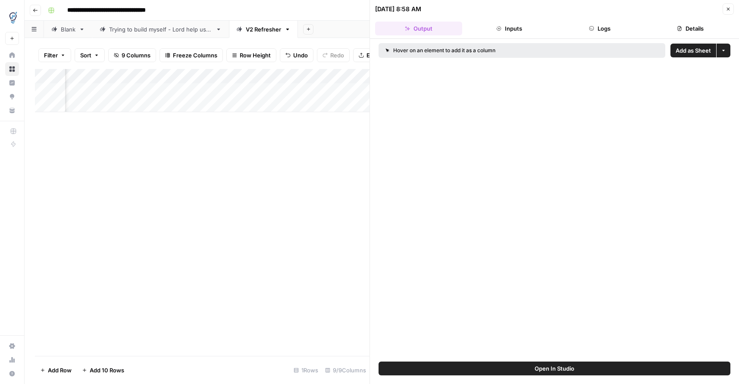
click at [727, 11] on icon "button" at bounding box center [728, 8] width 5 height 5
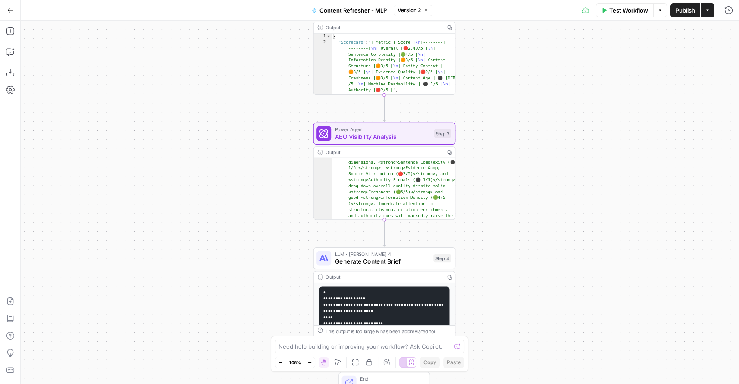
scroll to position [69, 0]
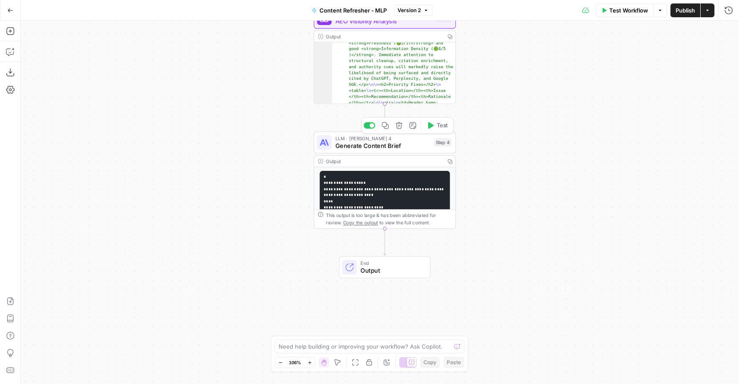
click at [407, 146] on span "Generate Content Brief" at bounding box center [383, 145] width 95 height 9
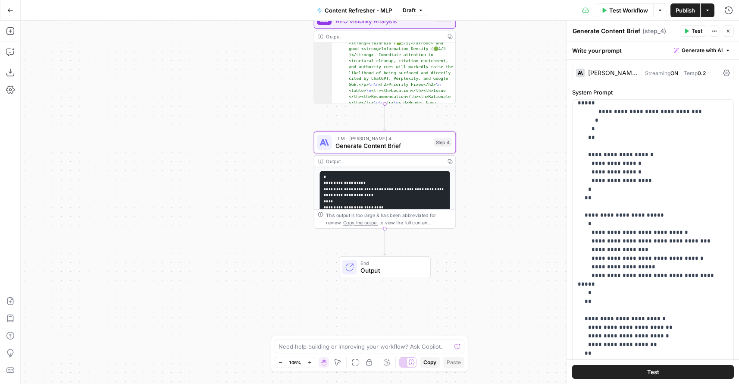
scroll to position [1036, 0]
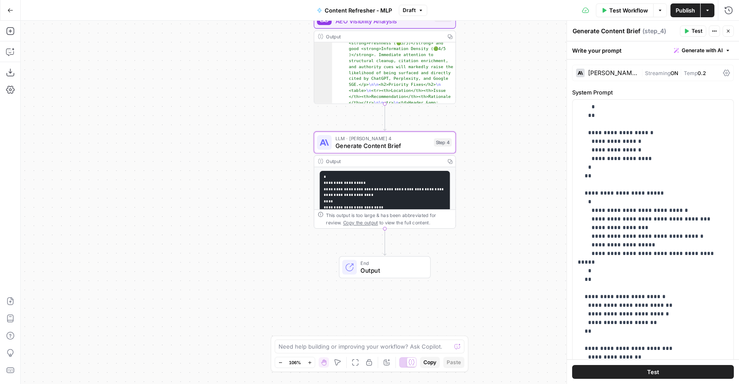
drag, startPoint x: 730, startPoint y: 33, endPoint x: 612, endPoint y: 73, distance: 125.0
click at [730, 33] on icon "button" at bounding box center [728, 30] width 5 height 5
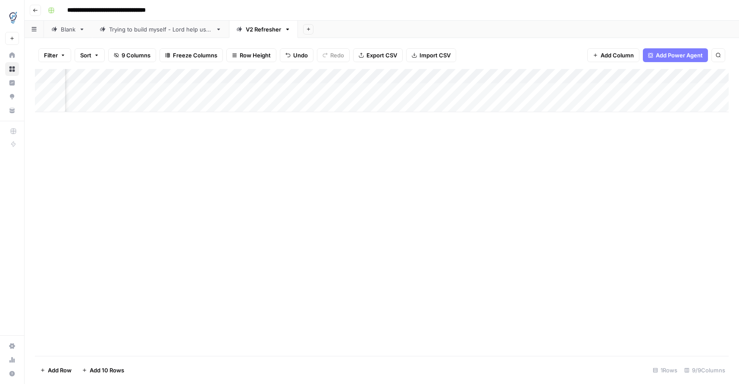
scroll to position [0, 163]
click at [599, 89] on div "Add Column" at bounding box center [382, 90] width 694 height 43
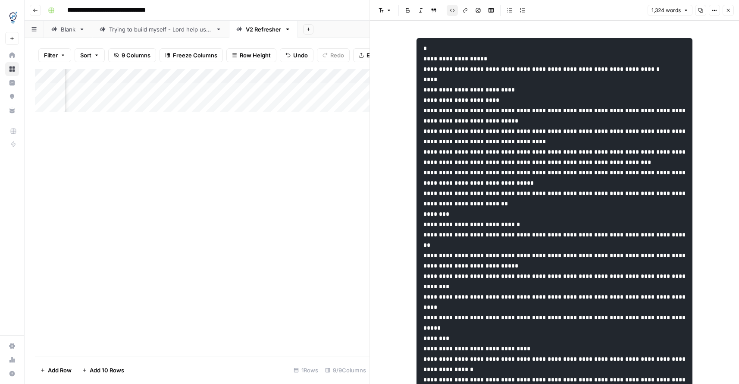
drag, startPoint x: 477, startPoint y: 92, endPoint x: 485, endPoint y: 95, distance: 8.3
click at [730, 11] on icon "button" at bounding box center [728, 10] width 5 height 5
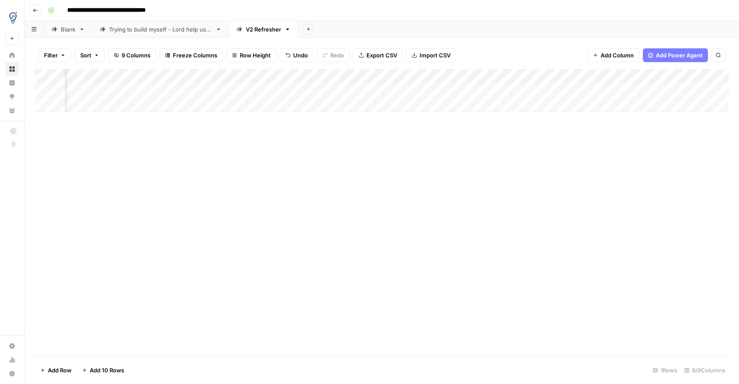
click at [340, 87] on div "Add Column" at bounding box center [382, 90] width 694 height 43
click at [362, 91] on div "Add Column" at bounding box center [382, 90] width 694 height 43
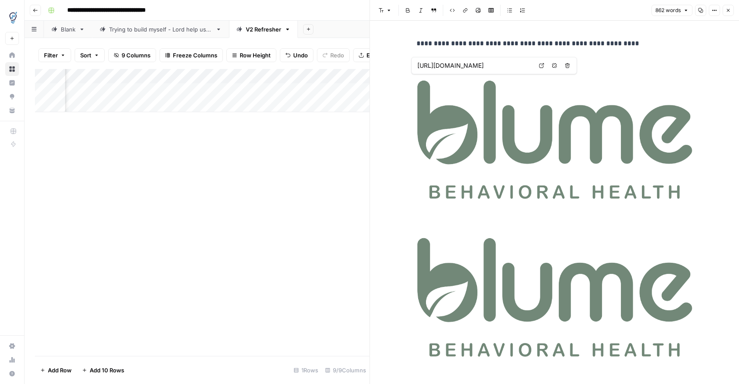
click at [568, 164] on img at bounding box center [555, 140] width 276 height 132
drag, startPoint x: 526, startPoint y: 141, endPoint x: 519, endPoint y: 141, distance: 7.3
click at [526, 141] on img "To enrich screen reader interactions, please activate Accessibility in Grammarl…" at bounding box center [555, 140] width 276 height 132
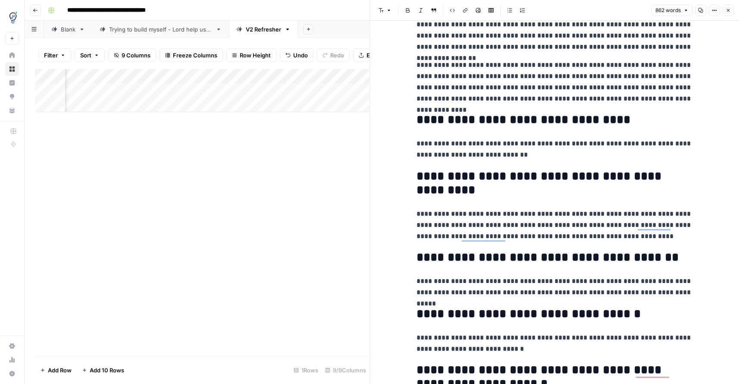
scroll to position [591, 0]
click at [111, 92] on div "Add Column" at bounding box center [202, 90] width 335 height 43
click at [729, 6] on button "Close" at bounding box center [728, 10] width 11 height 11
